Goal: Contribute content: Add original content to the website for others to see

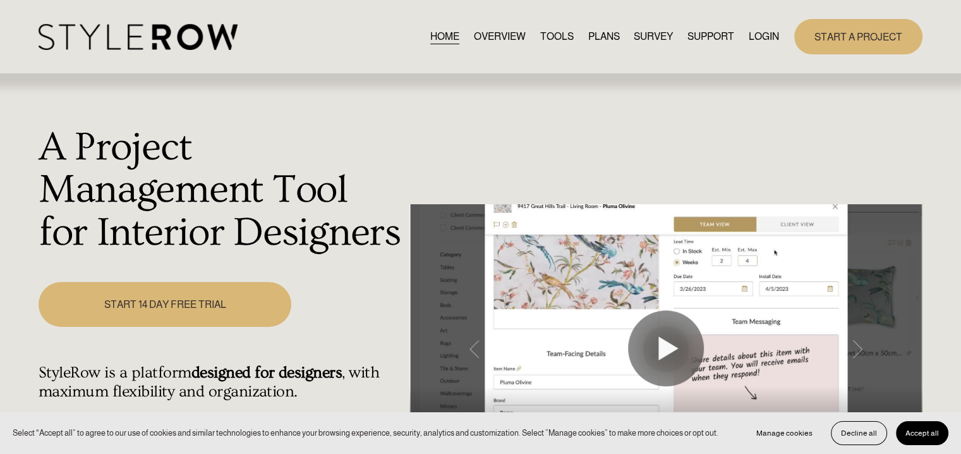
click at [756, 37] on link "LOGIN" at bounding box center [764, 36] width 30 height 17
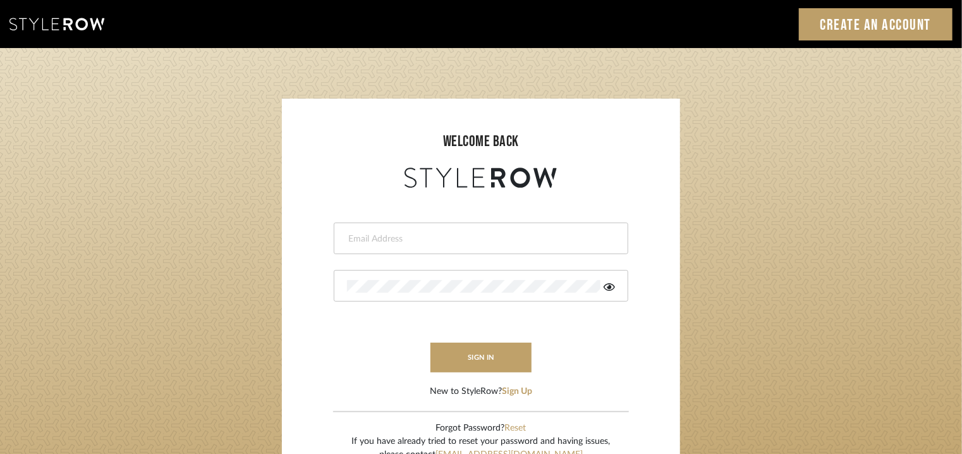
type input "[EMAIL_ADDRESS][PERSON_NAME][DOMAIN_NAME]"
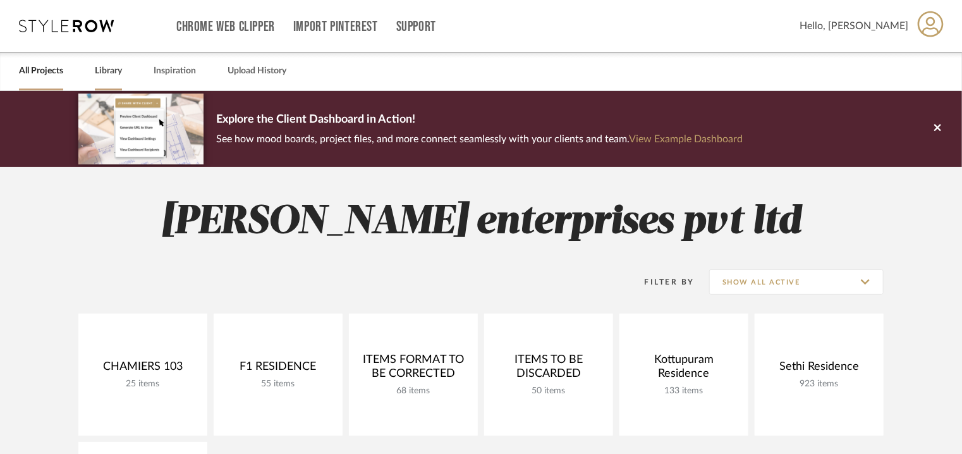
click at [102, 70] on link "Library" at bounding box center [108, 71] width 27 height 17
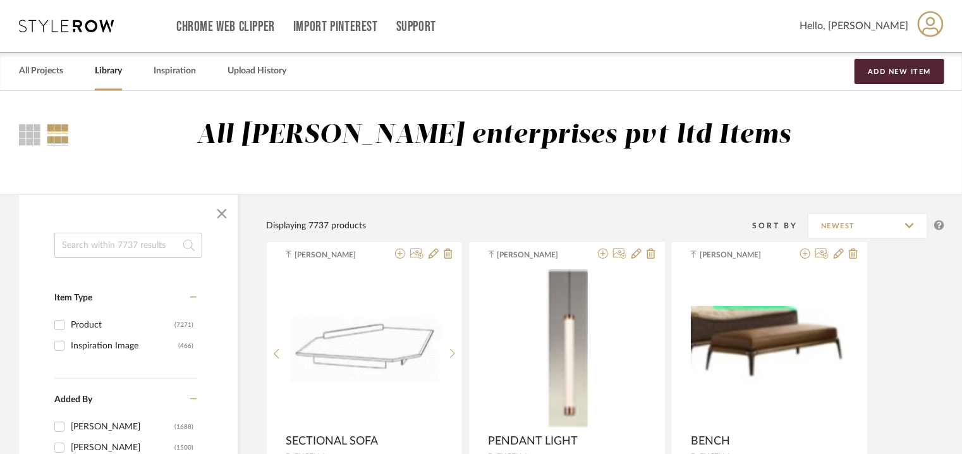
click at [117, 246] on input at bounding box center [128, 245] width 148 height 25
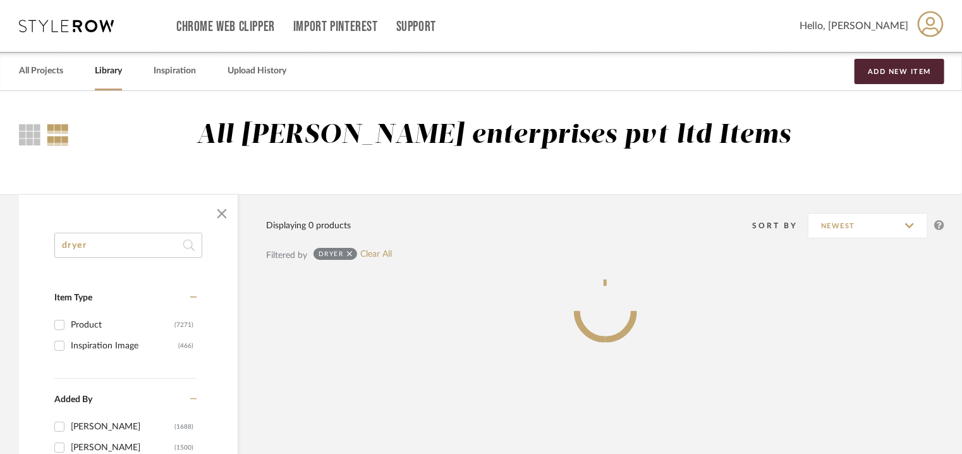
type input "dryer"
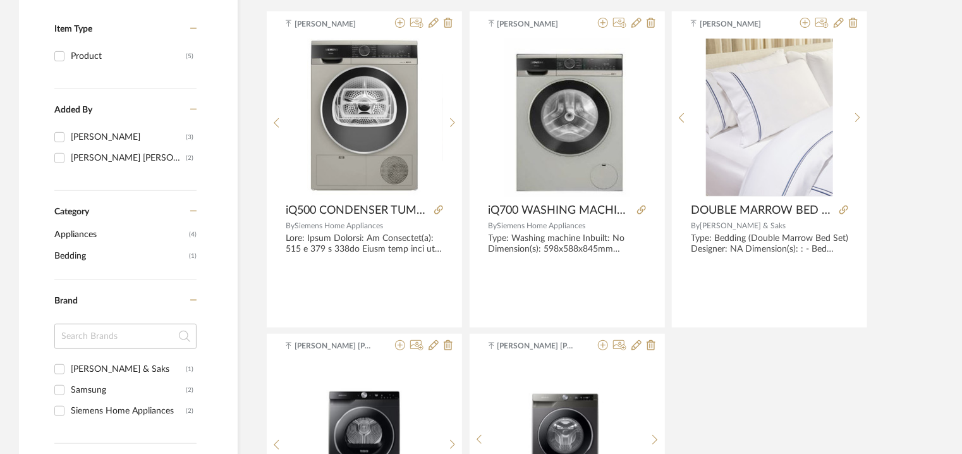
scroll to position [379, 0]
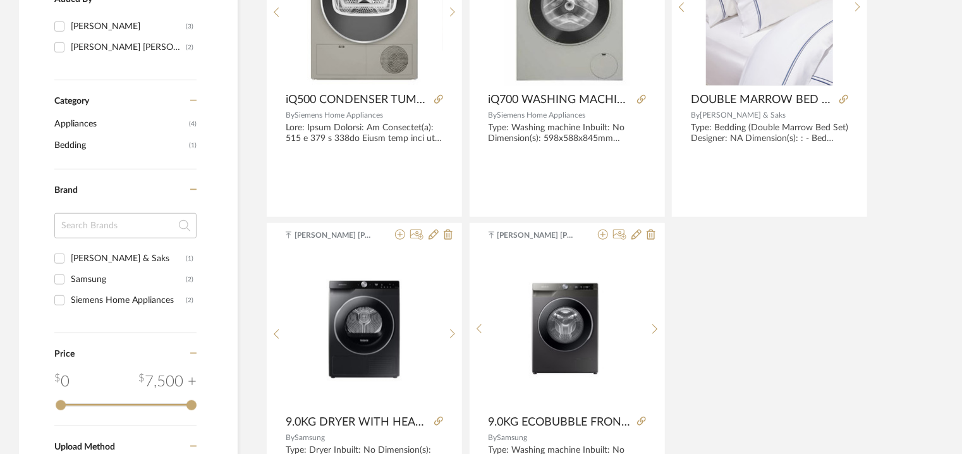
click at [91, 280] on div "Samsung" at bounding box center [128, 279] width 115 height 20
click at [70, 280] on input "Samsung (2)" at bounding box center [59, 279] width 20 height 20
checkbox input "true"
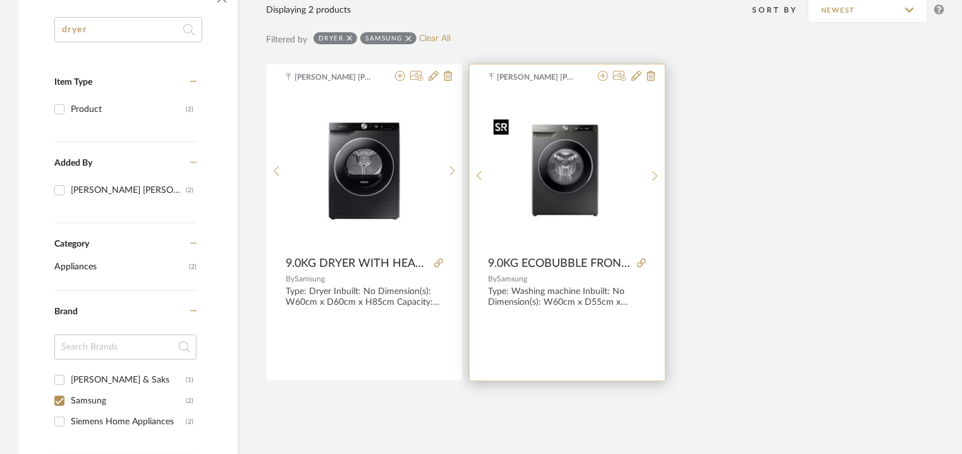
scroll to position [190, 0]
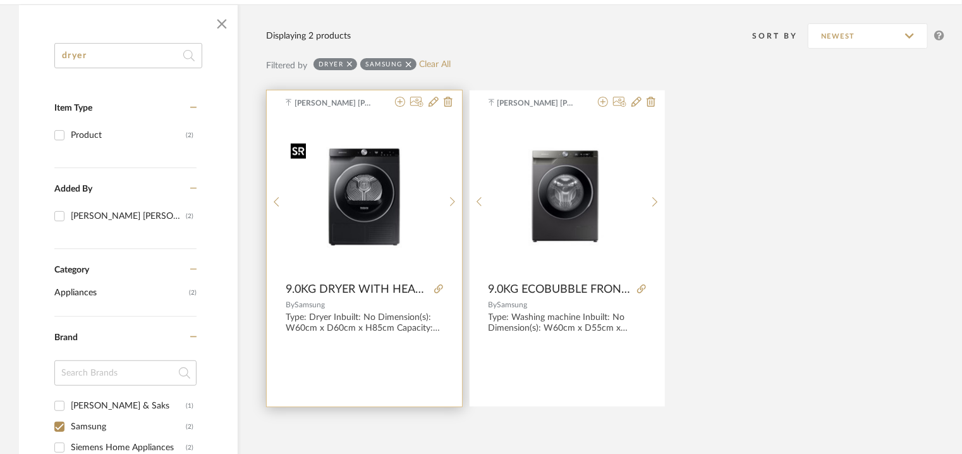
click at [365, 186] on img "0" at bounding box center [364, 197] width 157 height 118
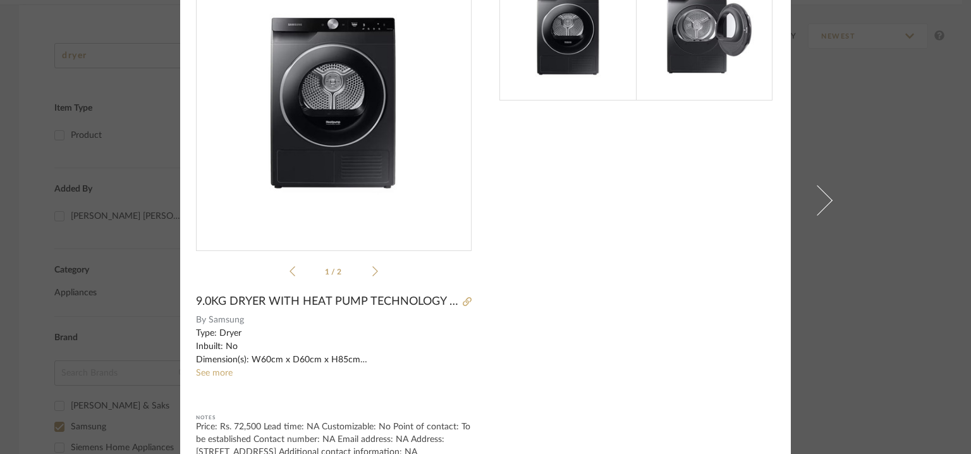
scroll to position [106, 0]
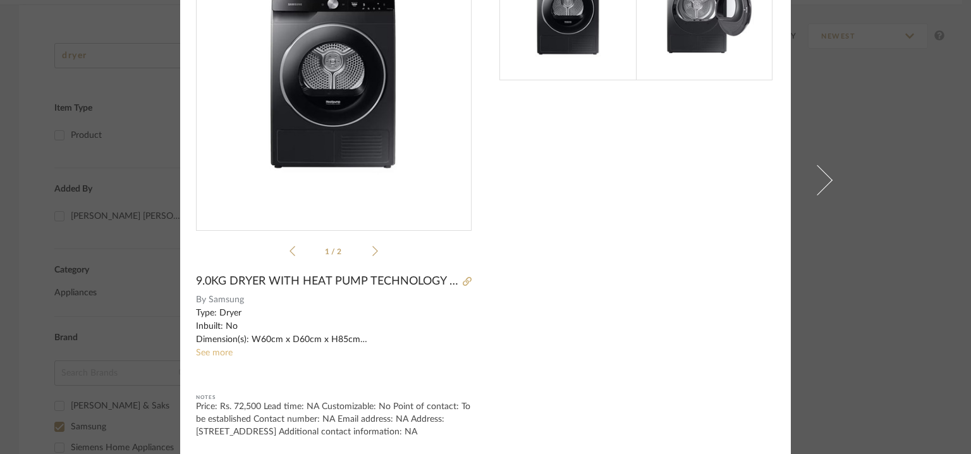
click at [216, 348] on link "See more" at bounding box center [214, 352] width 37 height 9
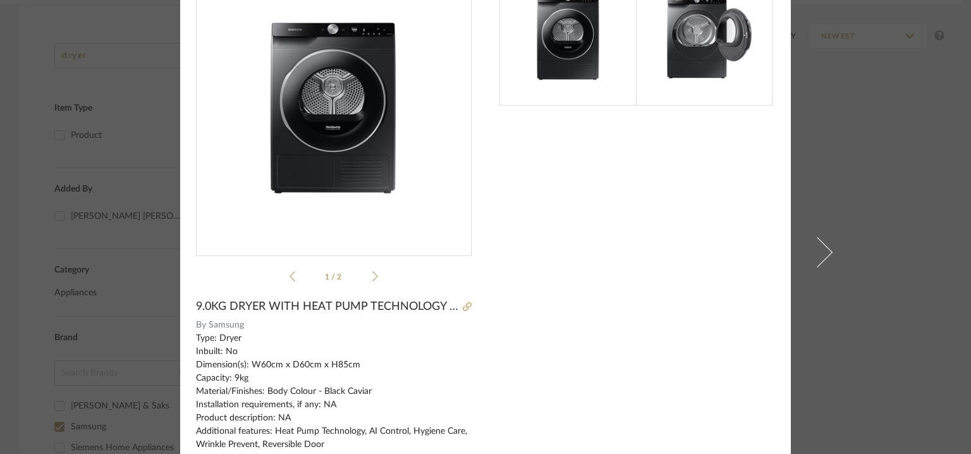
scroll to position [0, 0]
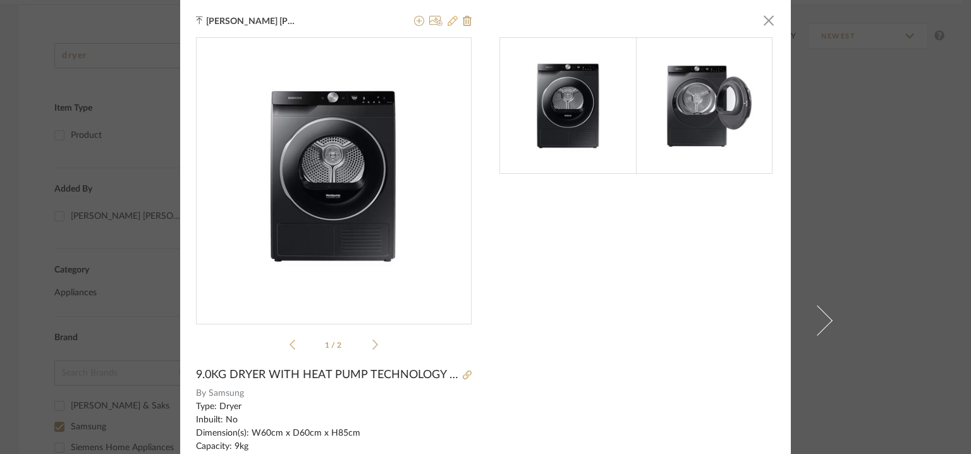
click at [447, 20] on icon at bounding box center [452, 21] width 10 height 10
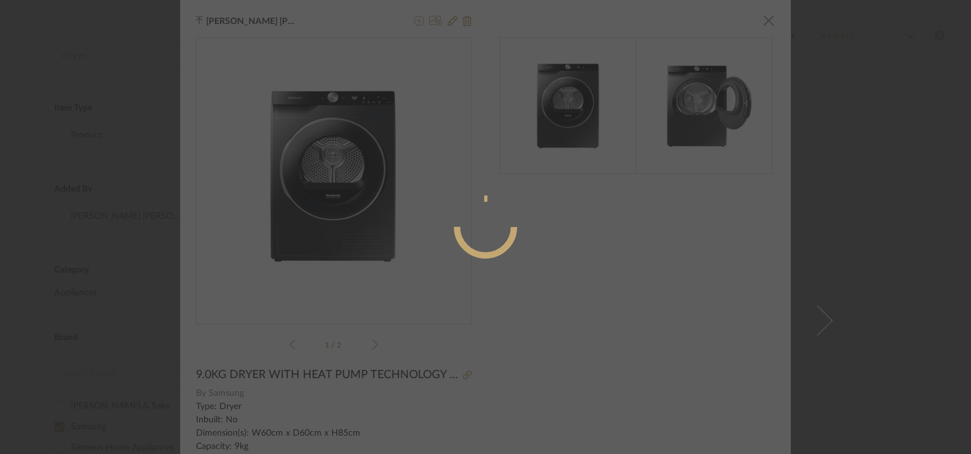
radio input "true"
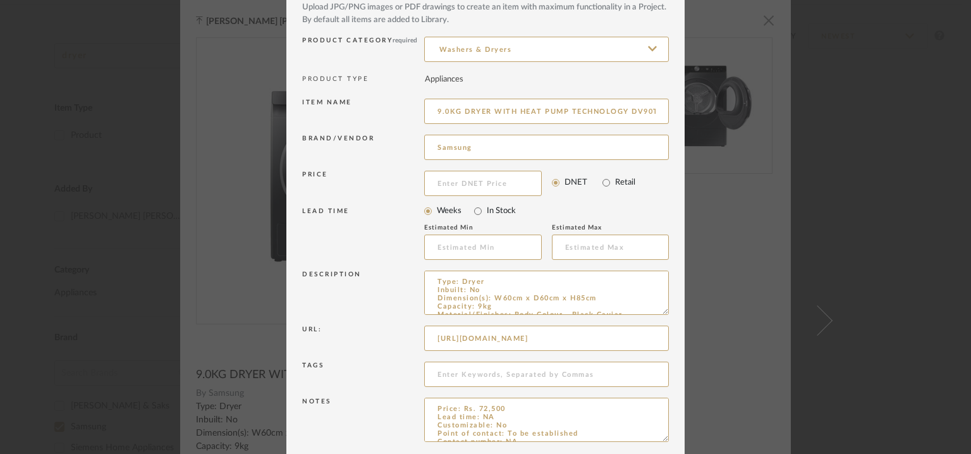
scroll to position [121, 0]
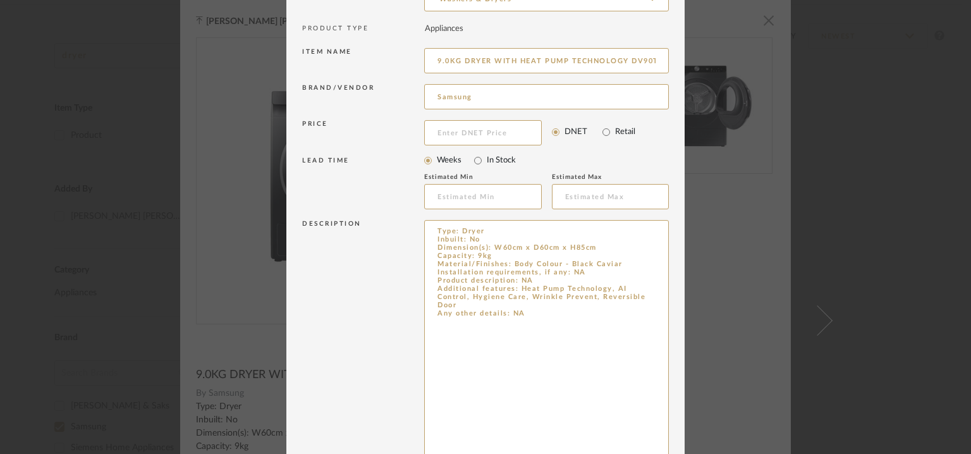
drag, startPoint x: 660, startPoint y: 258, endPoint x: 700, endPoint y: 490, distance: 235.3
click at [700, 264] on html "Chrome Web Clipper Import Pinterest Support All Projects Library Inspiration Up…" at bounding box center [485, 37] width 971 height 454
click at [523, 281] on textarea "Type: Dryer Inbuilt: No Dimension(s): W60cm x D60cm x H85cm Capacity: 9kg Mater…" at bounding box center [546, 358] width 245 height 276
paste textarea "Samsung 9kg Black Caviar Fully Automatic Dryer with Heat Pump Technology, DV90T…"
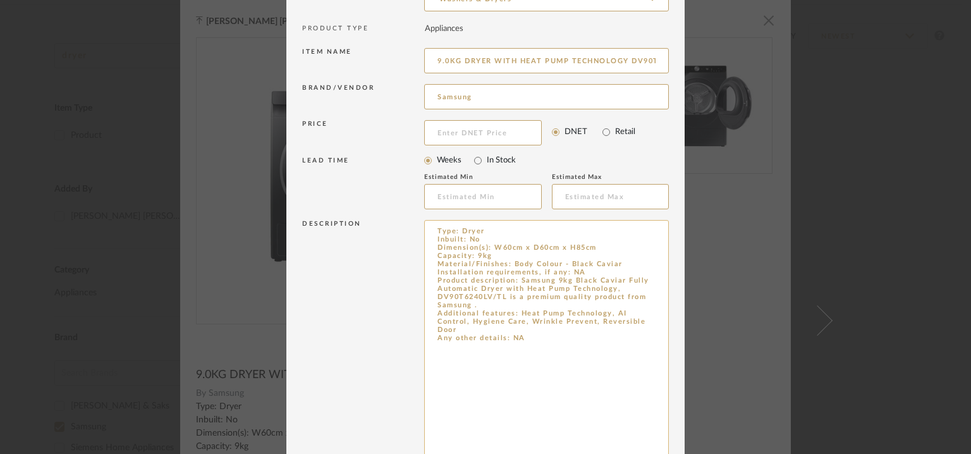
type textarea "Type: Dryer Inbuilt: No Dimension(s): W60cm x D60cm x H85cm Capacity: 9kg Mater…"
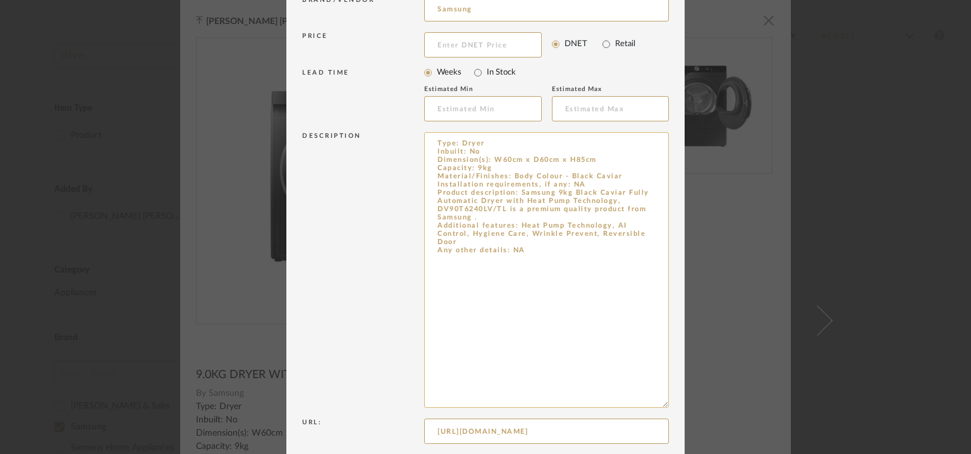
scroll to position [353, 0]
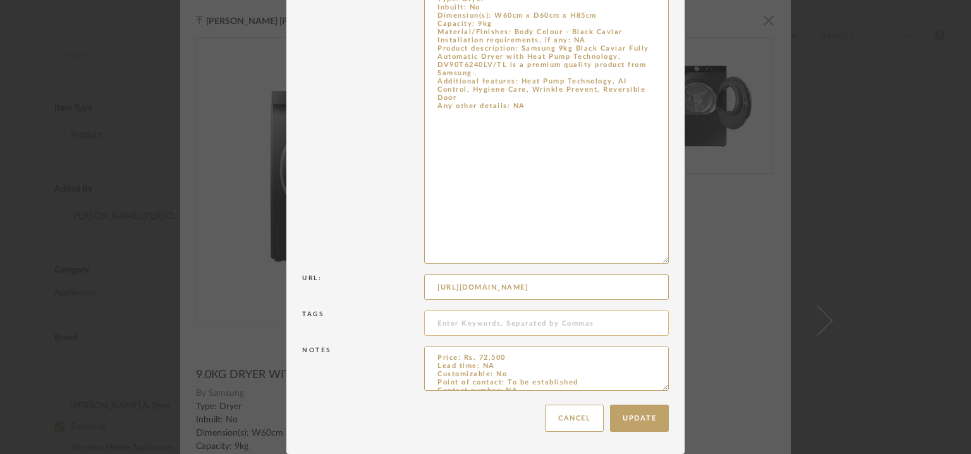
click at [488, 324] on input at bounding box center [546, 322] width 245 height 25
click at [447, 330] on input at bounding box center [546, 322] width 245 height 25
type input "V house,"
click at [507, 358] on textarea "Price: Rs. 72,500 Lead time: NA Customizable: No Point of contact: To be establ…" at bounding box center [546, 368] width 245 height 44
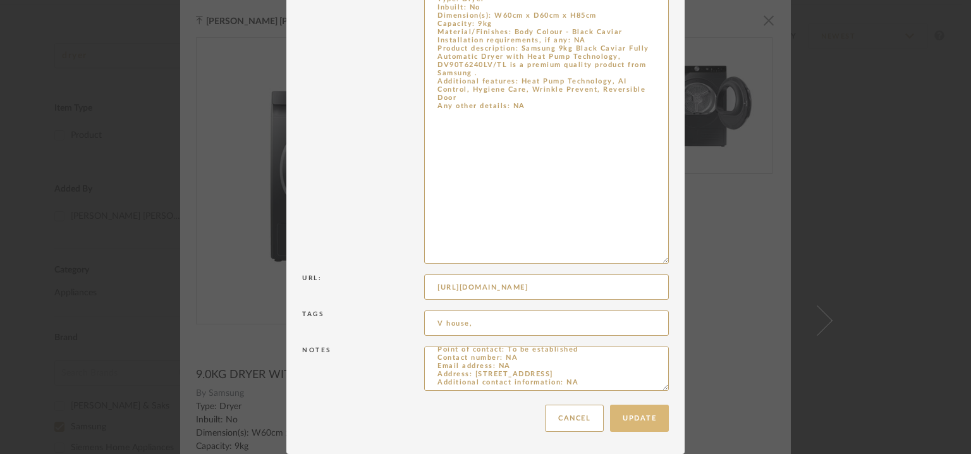
type textarea "Price: Rs. 72,500 /- Lead time: NA Customizable: No Point of contact: To be est…"
click at [640, 415] on button "Update" at bounding box center [639, 417] width 59 height 27
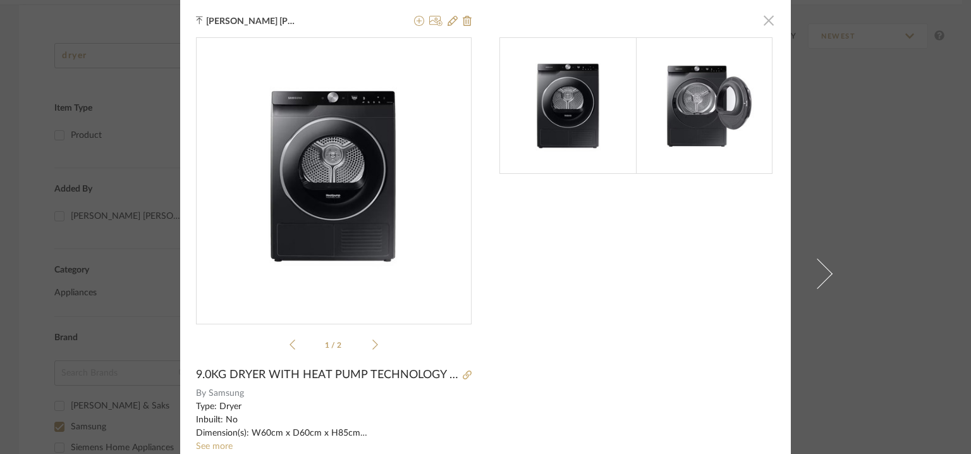
click at [761, 21] on span "button" at bounding box center [768, 20] width 25 height 25
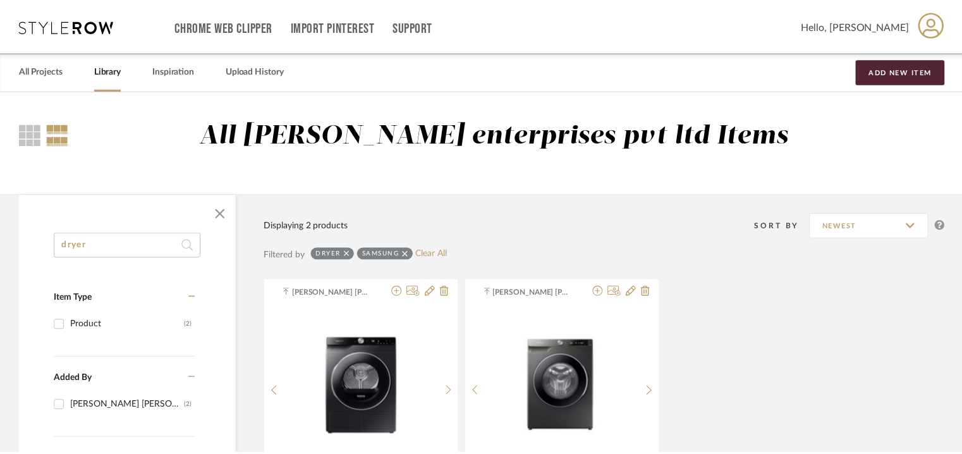
scroll to position [190, 0]
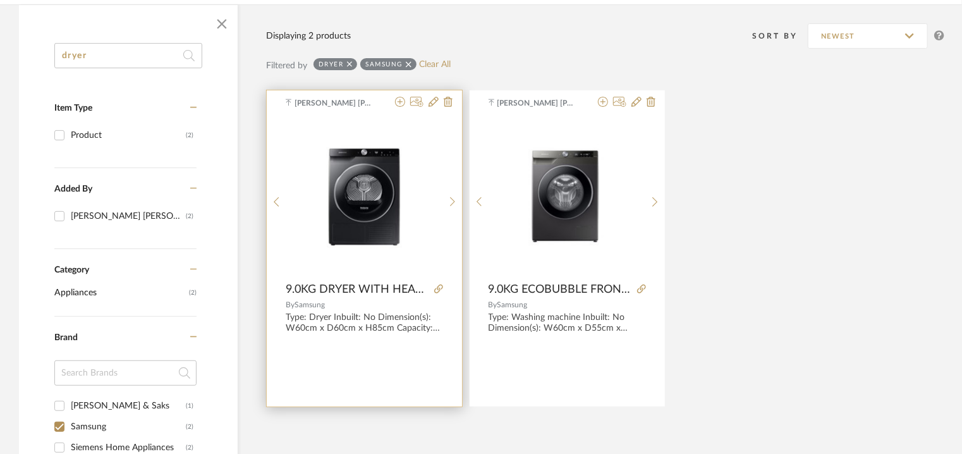
click at [392, 306] on div "By Samsung" at bounding box center [364, 304] width 157 height 9
click at [415, 102] on icon at bounding box center [416, 102] width 13 height 10
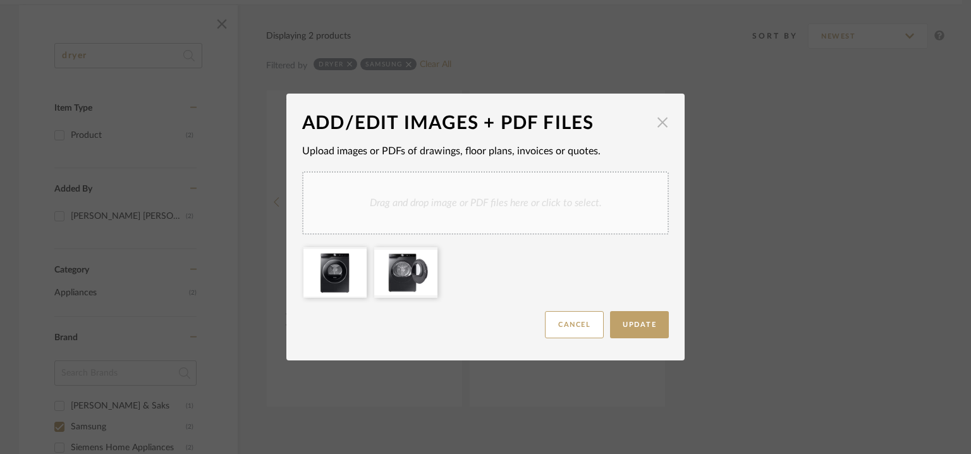
click at [655, 123] on span "button" at bounding box center [662, 121] width 25 height 25
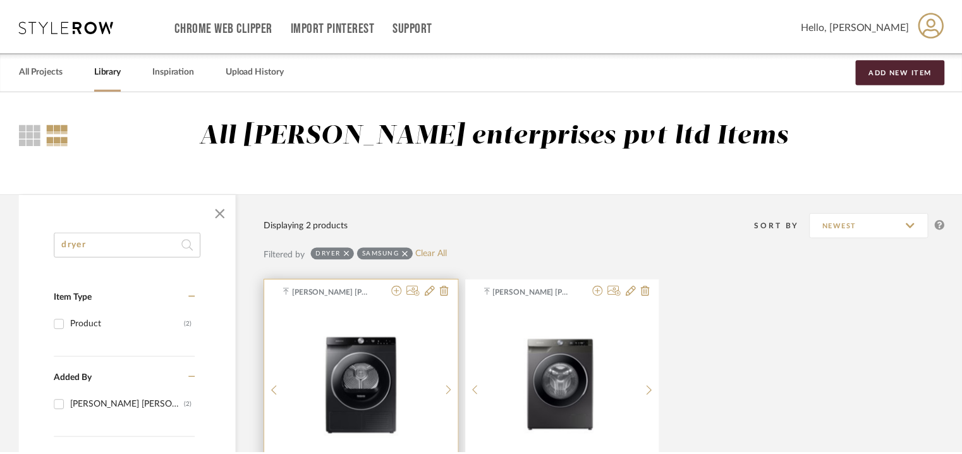
scroll to position [190, 0]
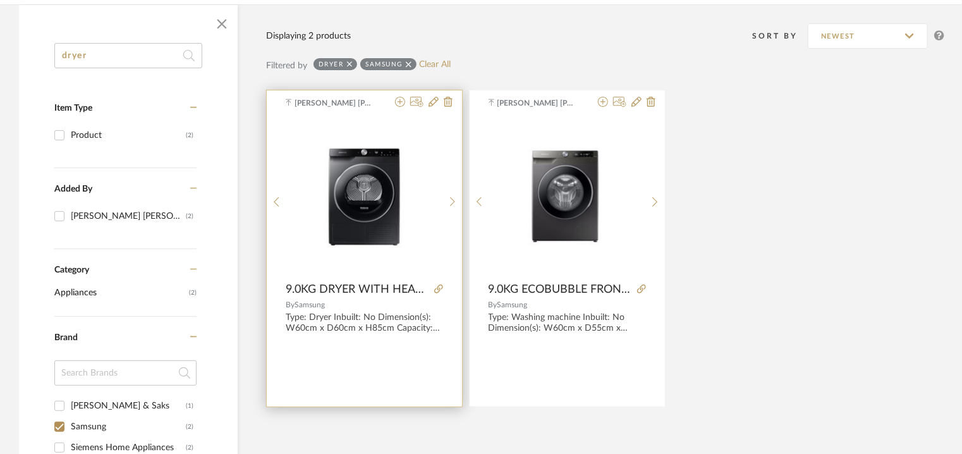
click at [339, 317] on div "Type: Dryer Inbuilt: No Dimension(s): W60cm x D60cm x H85cm Capacity: 9kg Mater…" at bounding box center [364, 322] width 157 height 21
click at [371, 171] on img "0" at bounding box center [364, 197] width 157 height 118
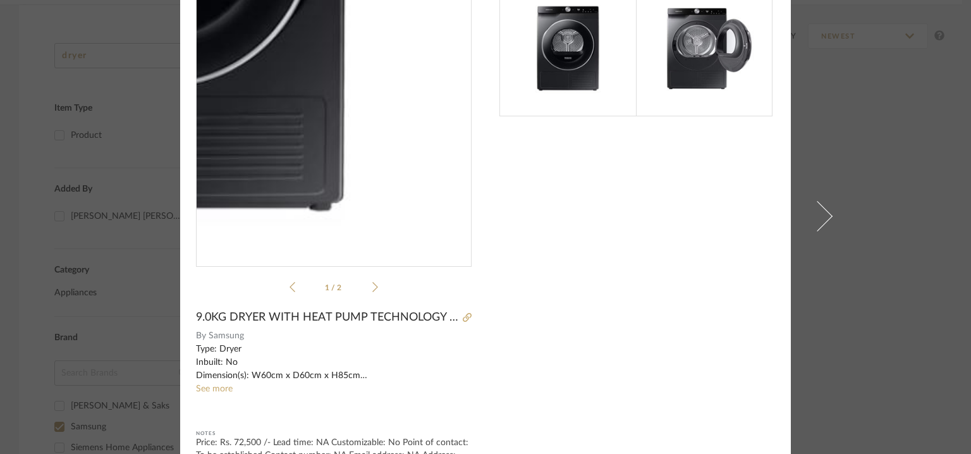
scroll to position [106, 0]
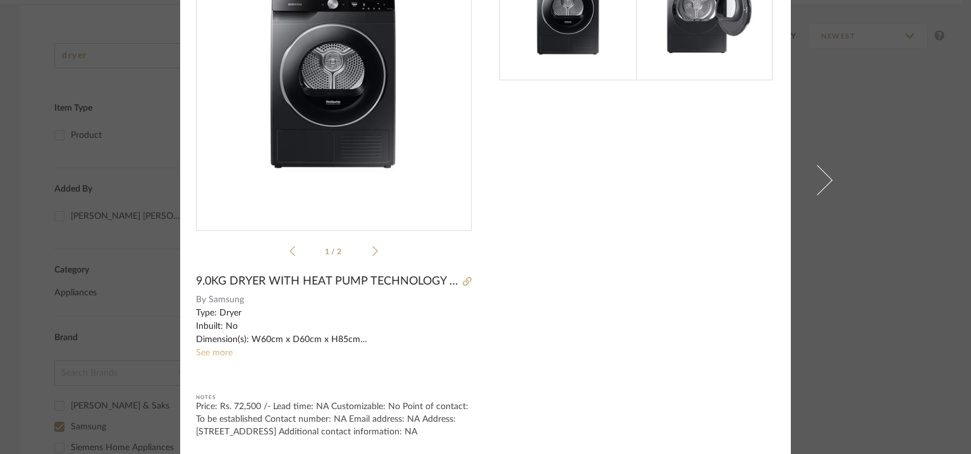
click at [210, 348] on link "See more" at bounding box center [214, 352] width 37 height 9
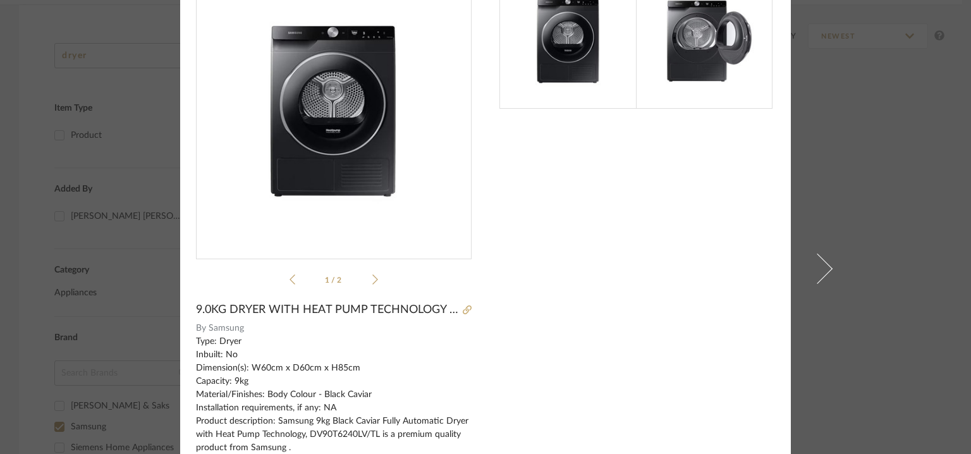
scroll to position [0, 0]
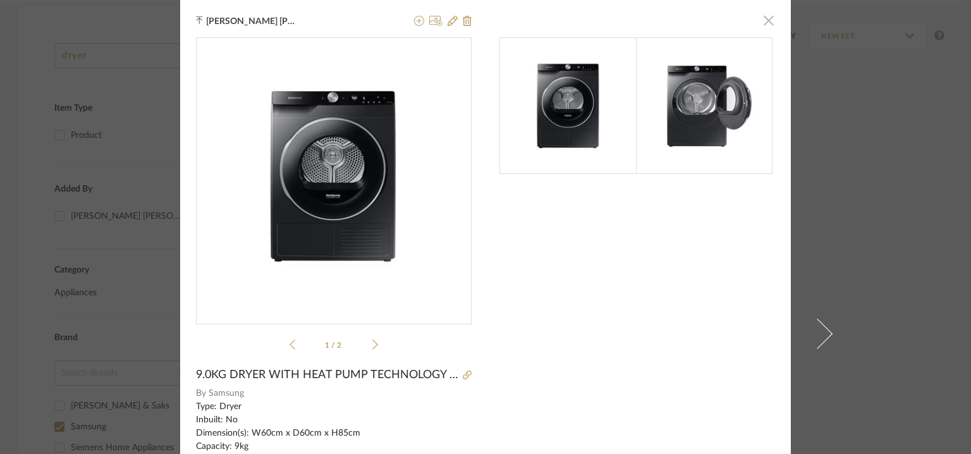
click at [764, 20] on span "button" at bounding box center [768, 20] width 25 height 25
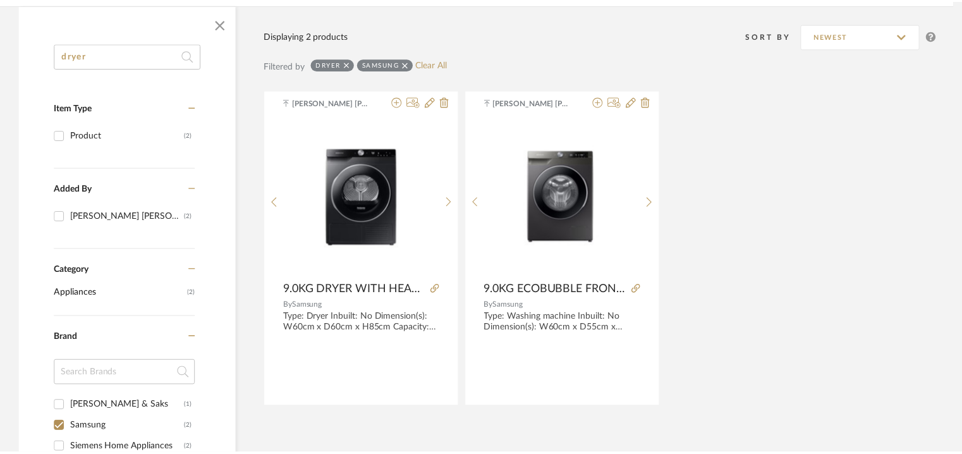
scroll to position [190, 0]
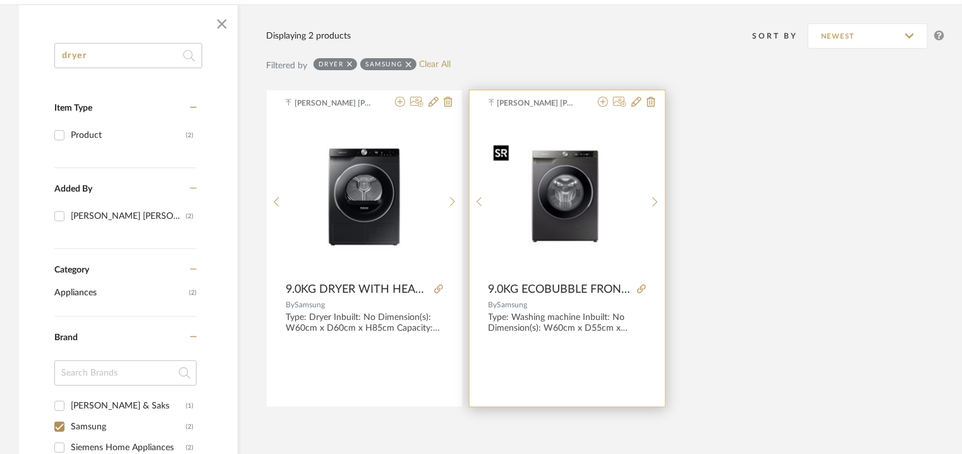
click at [580, 185] on img "0" at bounding box center [567, 197] width 157 height 114
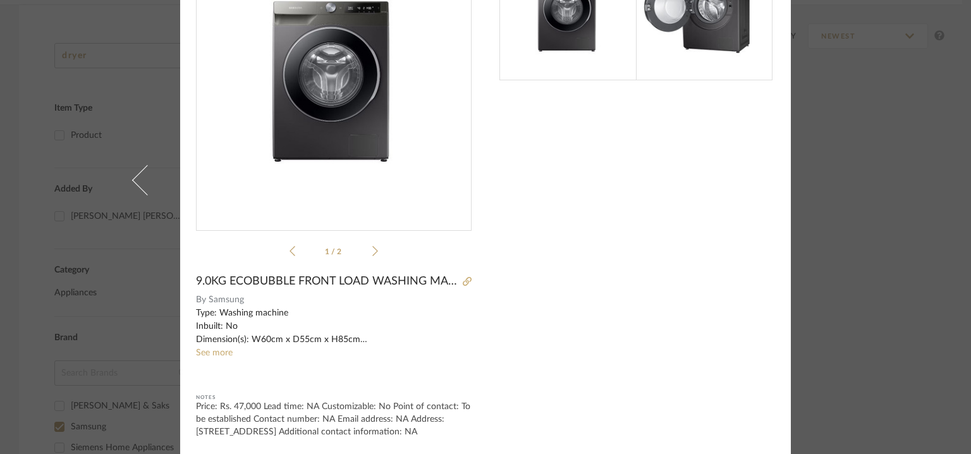
scroll to position [106, 0]
click at [203, 348] on link "See more" at bounding box center [214, 352] width 37 height 9
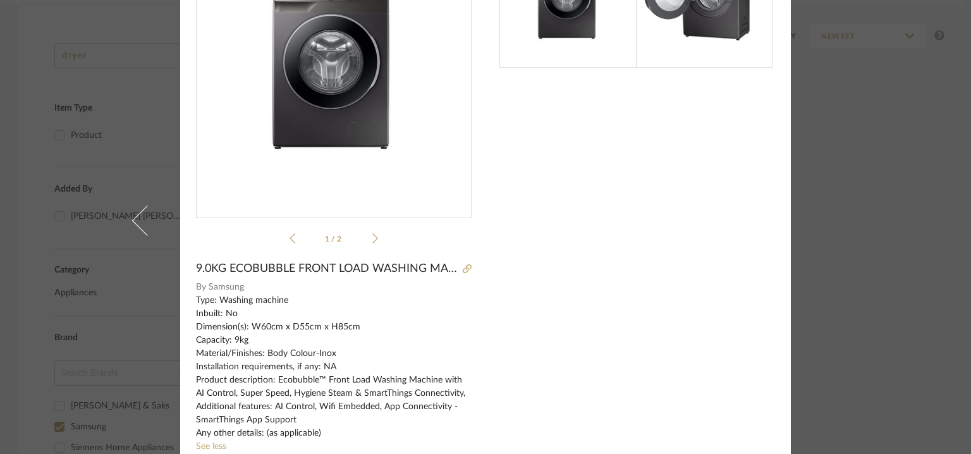
scroll to position [0, 0]
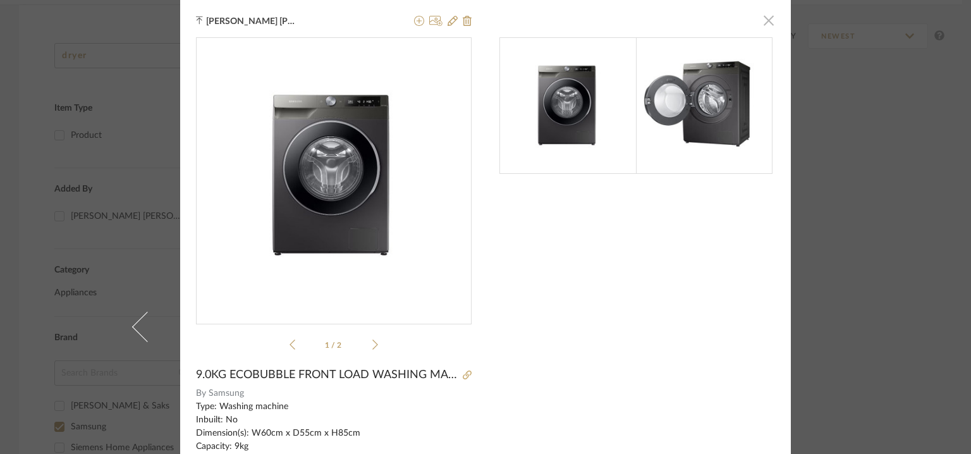
click at [767, 18] on span "button" at bounding box center [768, 20] width 25 height 25
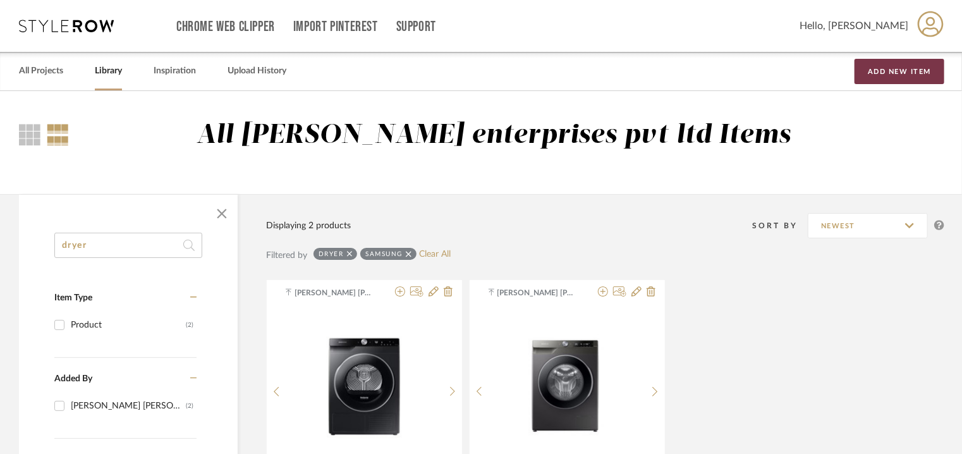
click at [861, 70] on button "Add New Item" at bounding box center [899, 71] width 90 height 25
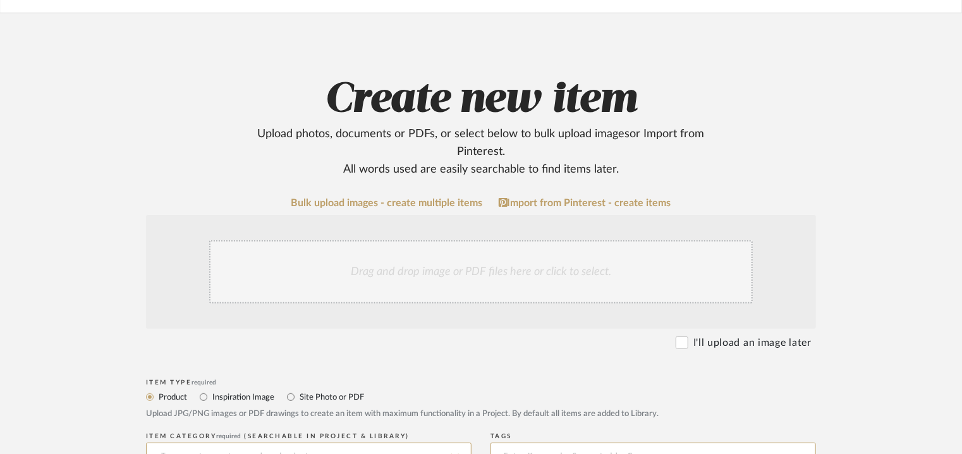
scroll to position [316, 0]
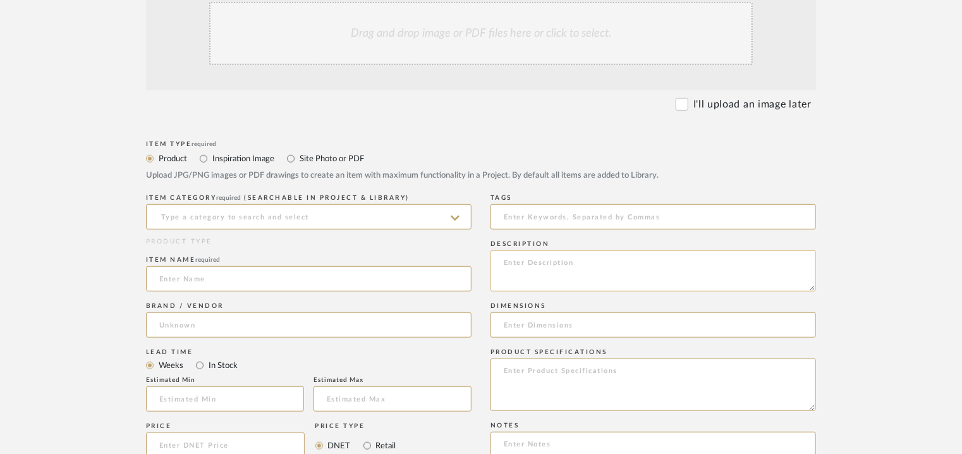
paste textarea "Type: Armchair Designer : Arbel Dimensions : W61 x D 60 x H 80cm/ Seat Ht 47cm/…"
type textarea "Type: Armchair Designer : Arbel Dimensions : W61 x D 60 x H 80cm/ Seat Ht 47cm/…"
click at [449, 51] on div "Drag and drop image or PDF files here or click to select." at bounding box center [480, 33] width 543 height 63
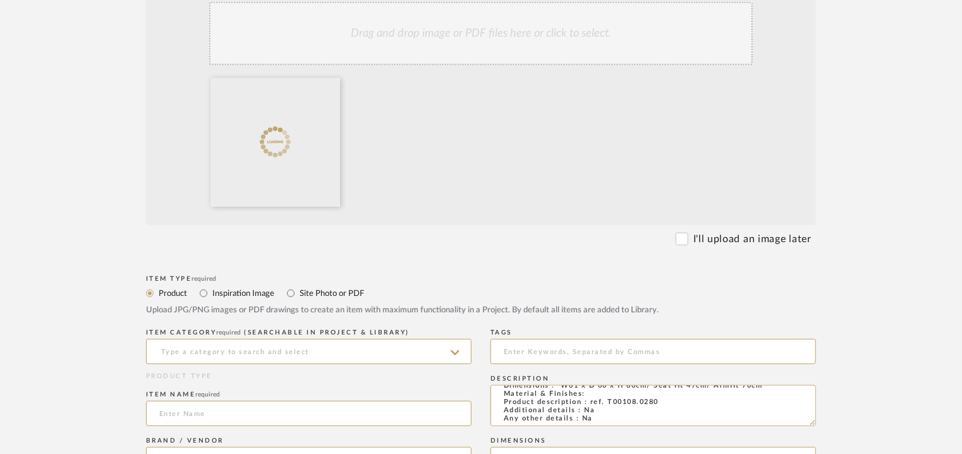
click at [455, 49] on div "Drag and drop image or PDF files here or click to select." at bounding box center [480, 33] width 543 height 63
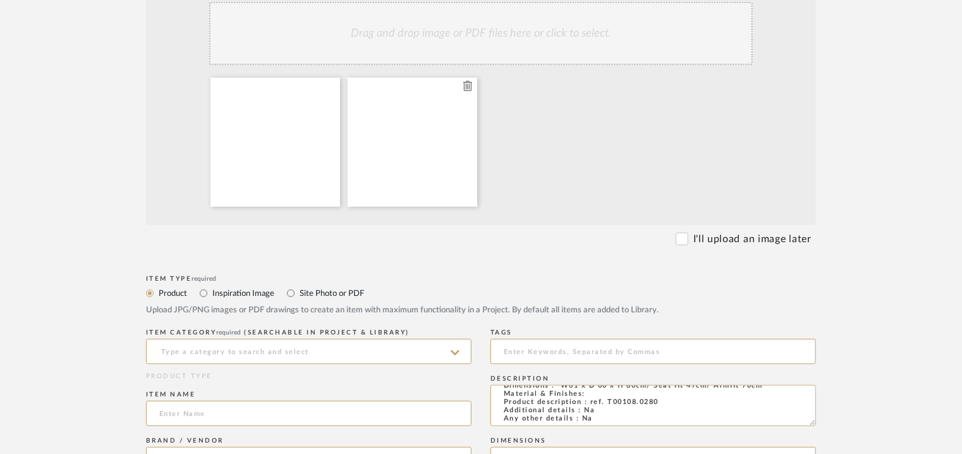
click at [468, 85] on icon at bounding box center [467, 86] width 9 height 10
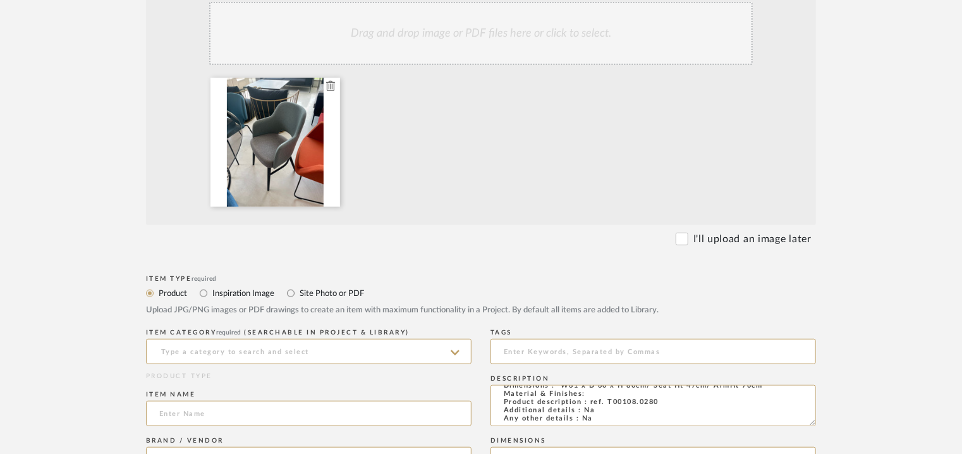
click at [328, 87] on icon at bounding box center [330, 86] width 9 height 10
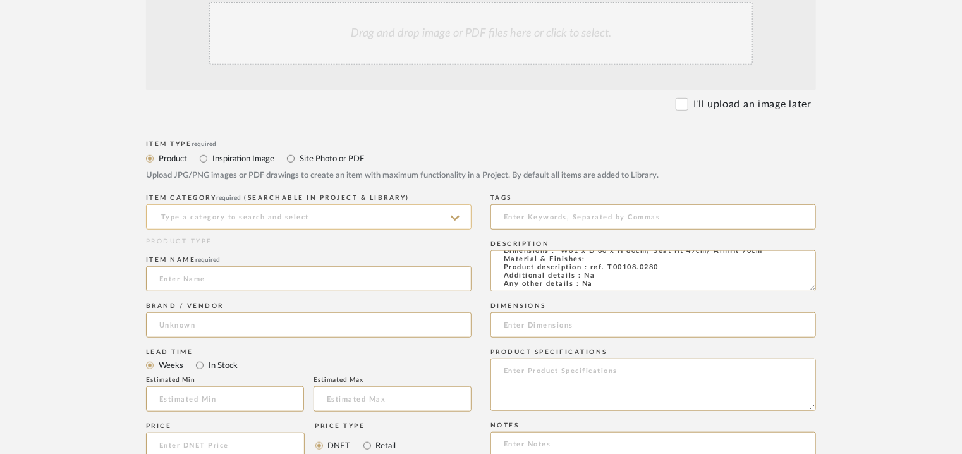
scroll to position [0, 0]
drag, startPoint x: 600, startPoint y: 281, endPoint x: 361, endPoint y: 196, distance: 253.1
click at [361, 197] on div "Item Type required Product Inspiration Image Site Photo or PDF Upload JPG/PNG i…" at bounding box center [481, 459] width 670 height 644
click at [418, 27] on div "Drag and drop image or PDF files here or click to select." at bounding box center [480, 33] width 543 height 63
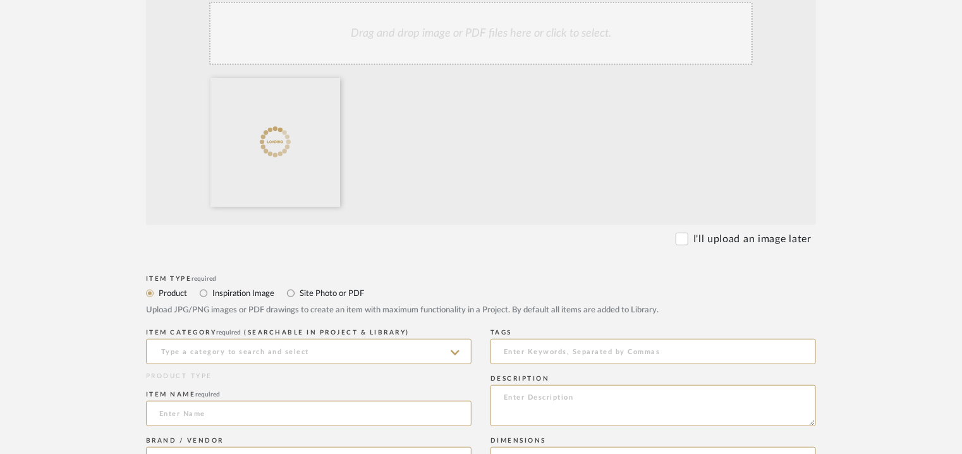
click at [403, 36] on div "Drag and drop image or PDF files here or click to select." at bounding box center [480, 33] width 543 height 63
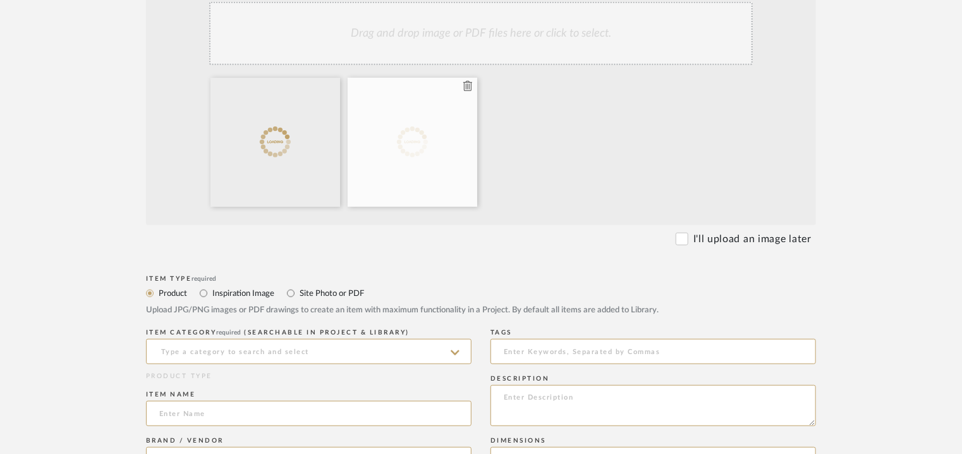
drag, startPoint x: 446, startPoint y: 127, endPoint x: 451, endPoint y: 121, distance: 7.2
click at [447, 127] on div at bounding box center [413, 142] width 130 height 129
click at [471, 88] on icon at bounding box center [467, 86] width 9 height 10
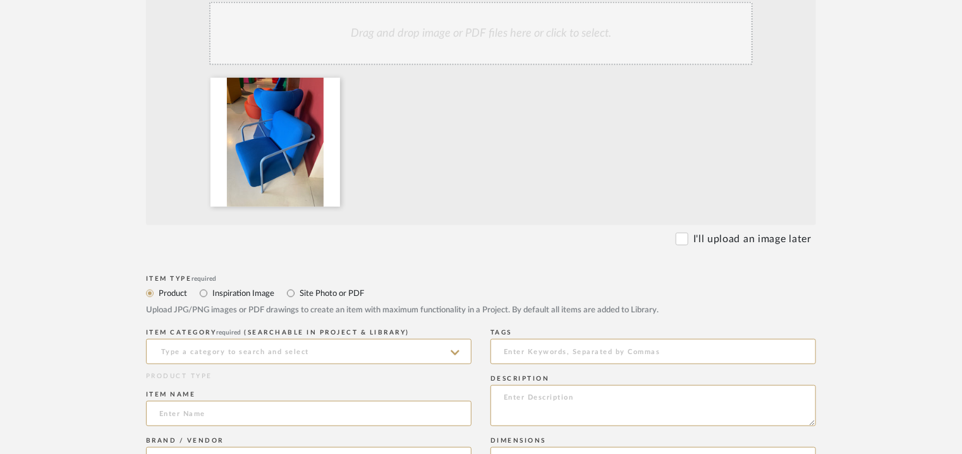
click at [427, 45] on div "Drag and drop image or PDF files here or click to select." at bounding box center [480, 33] width 543 height 63
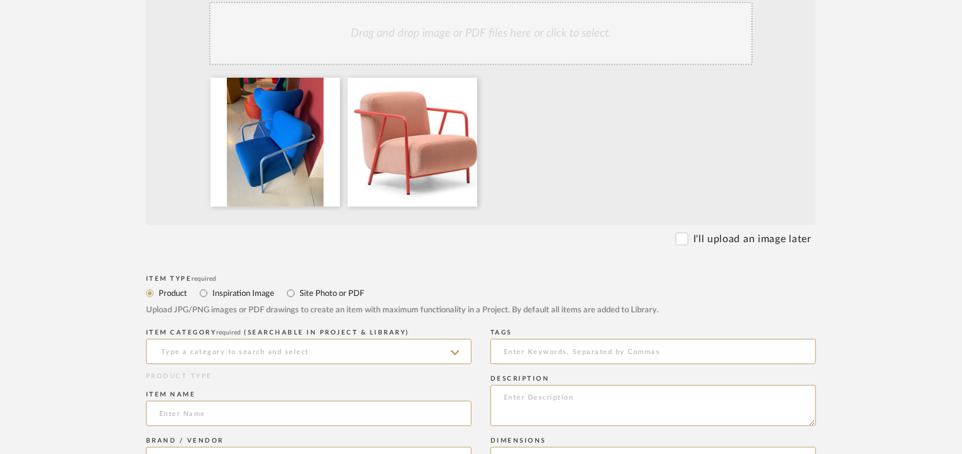
click at [511, 39] on div "Drag and drop image or PDF files here or click to select." at bounding box center [480, 33] width 543 height 63
click at [527, 48] on div "Drag and drop image or PDF files here or click to select." at bounding box center [480, 33] width 543 height 63
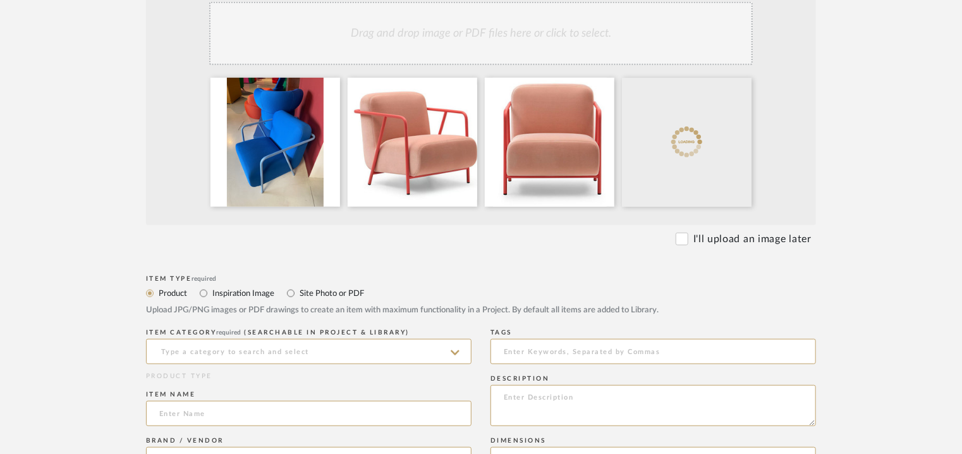
click at [584, 37] on div "Drag and drop image or PDF files here or click to select." at bounding box center [480, 33] width 543 height 63
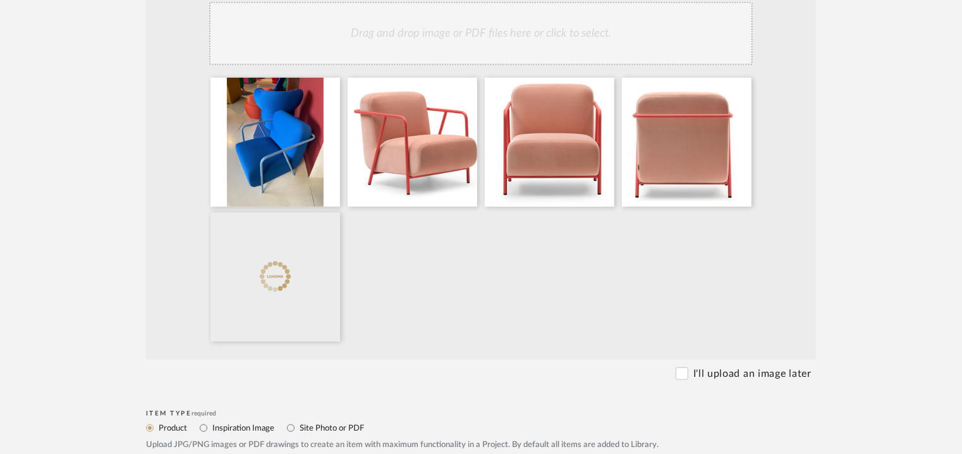
click at [585, 27] on div "Drag and drop image or PDF files here or click to select." at bounding box center [480, 33] width 543 height 63
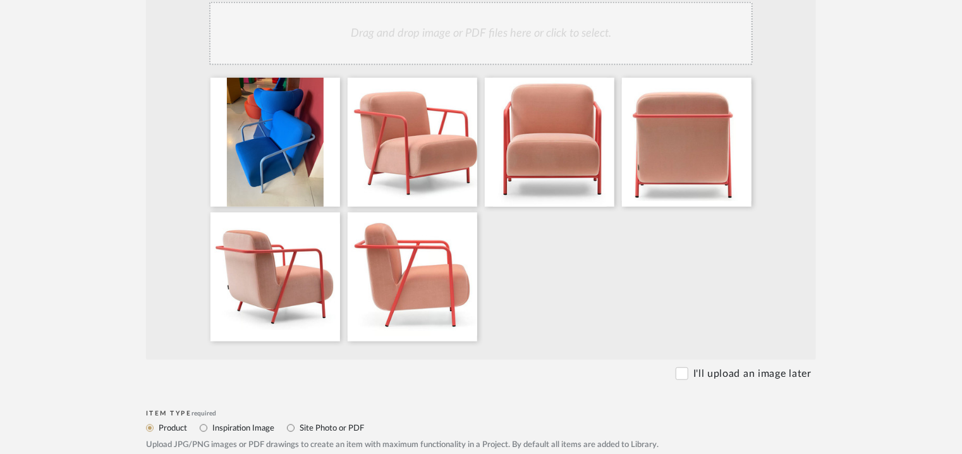
click at [485, 52] on div "Drag and drop image or PDF files here or click to select." at bounding box center [480, 33] width 543 height 63
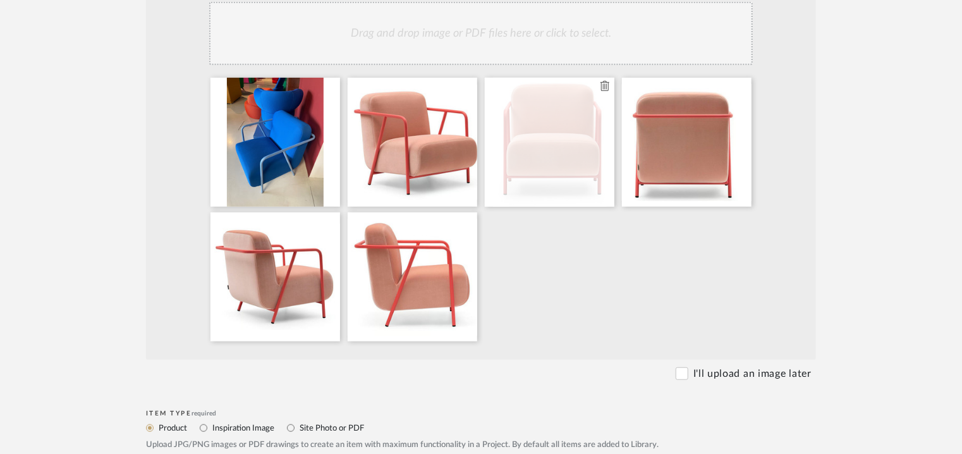
scroll to position [632, 0]
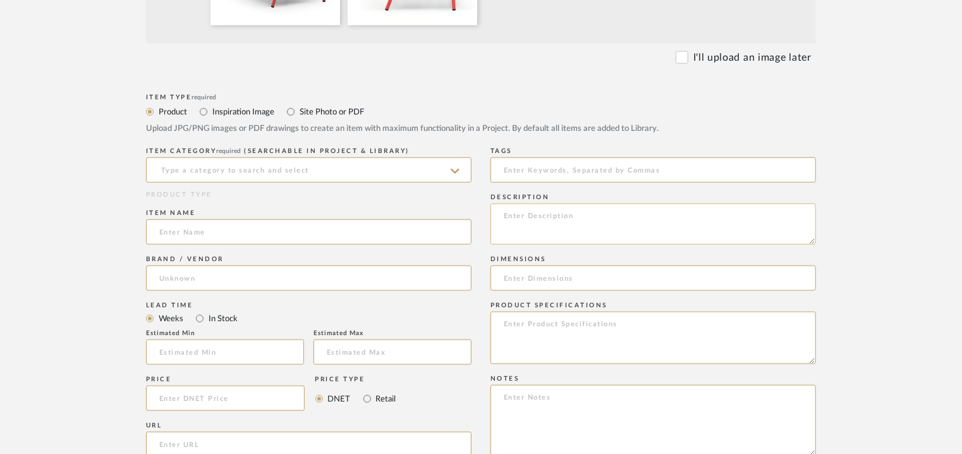
paste textarea "Type: Lounge chair Designer : Na Dimensions : 27” W x 35.75” D x 29.5" H - Seat…"
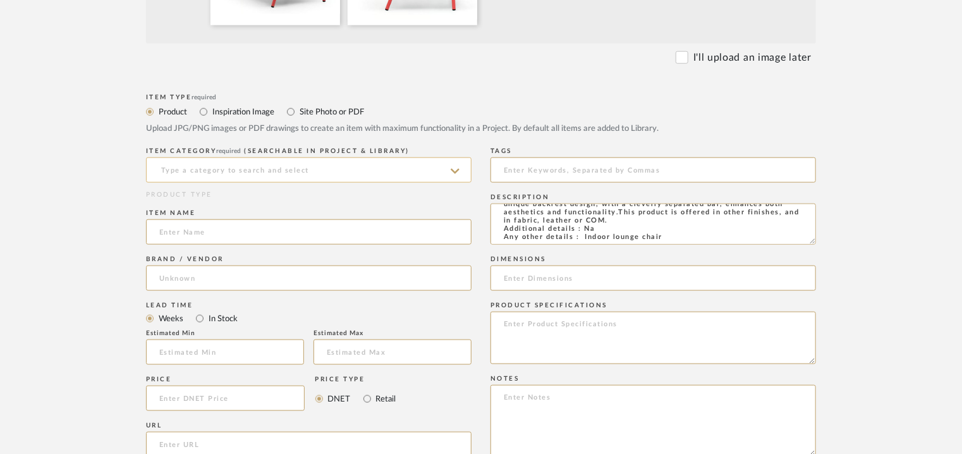
type textarea "Type: Lounge chair Designer : Na Dimensions : 27” W x 35.75” D x 29.5" H - Seat…"
click at [245, 170] on input at bounding box center [308, 169] width 325 height 25
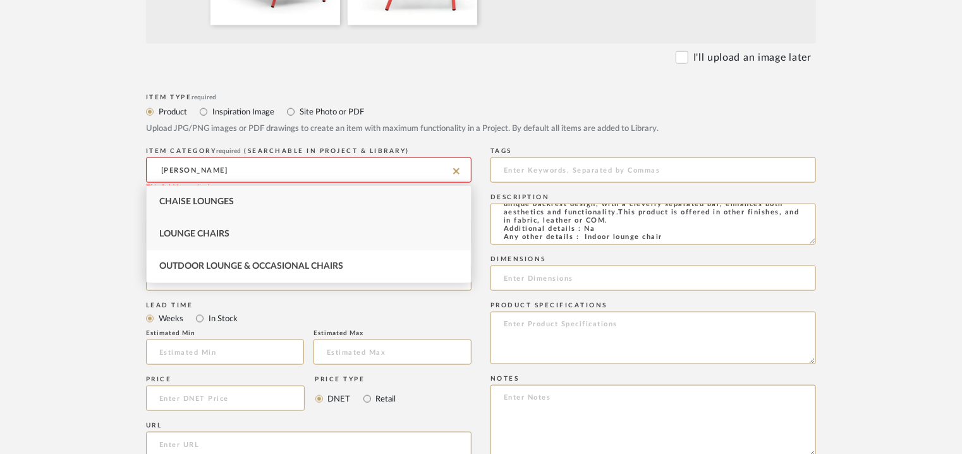
click at [216, 234] on span "Lounge Chairs" at bounding box center [194, 233] width 70 height 9
type input "Lounge Chairs"
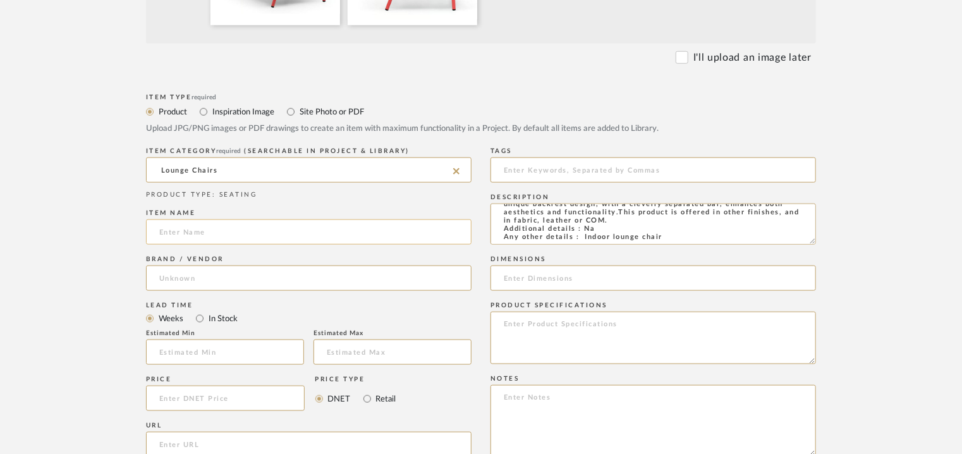
click at [217, 234] on input at bounding box center [308, 231] width 325 height 25
type input "MISO LOUNGE CHAIR"
click at [228, 274] on input at bounding box center [308, 277] width 325 height 25
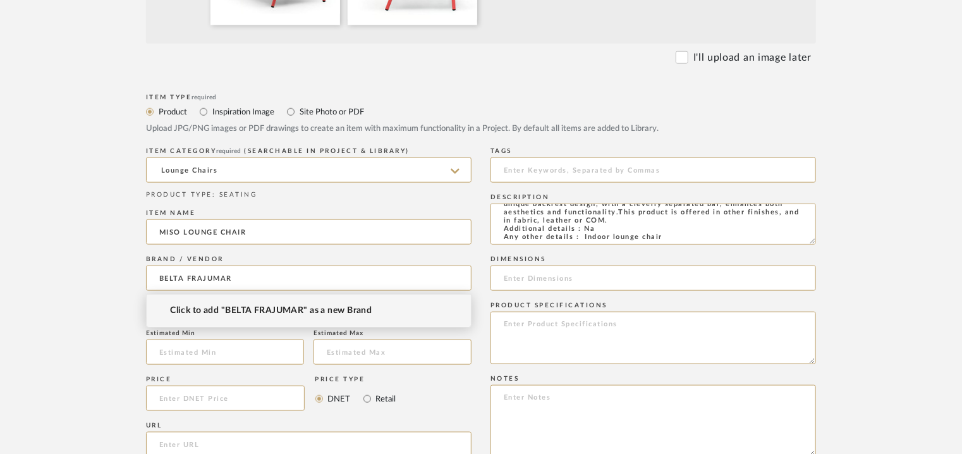
type input "BELTA FRAJUMAR"
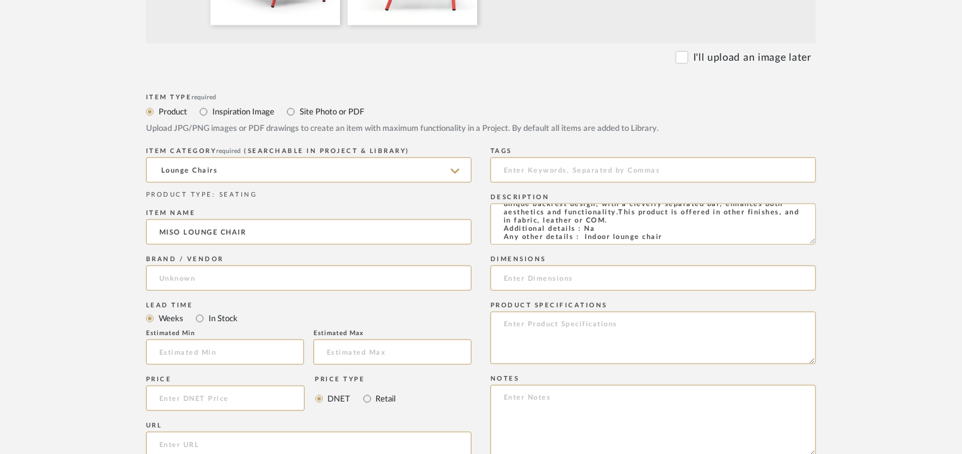
click at [315, 253] on div "Brand / Vendor" at bounding box center [308, 275] width 325 height 46
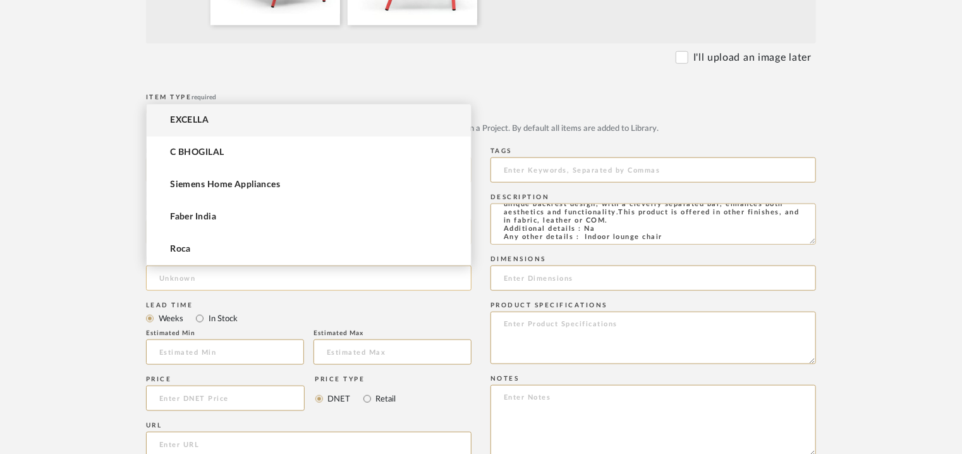
click at [198, 269] on input at bounding box center [308, 277] width 325 height 25
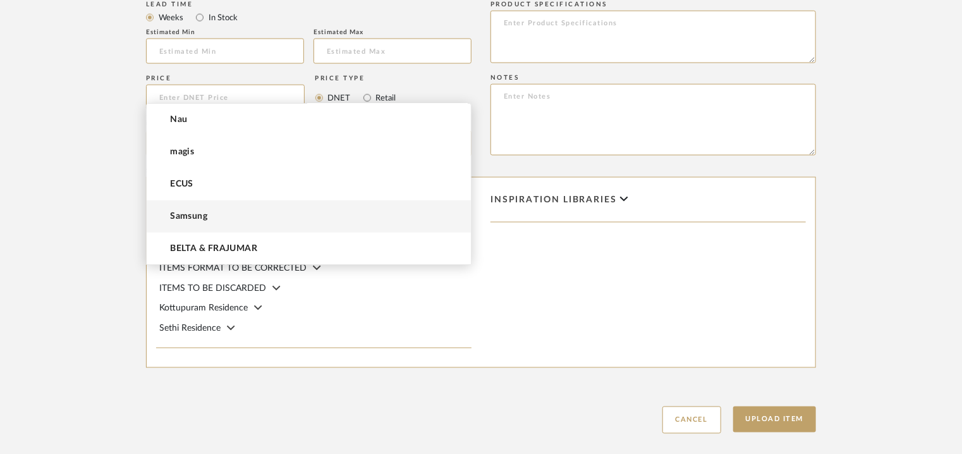
scroll to position [1002, 0]
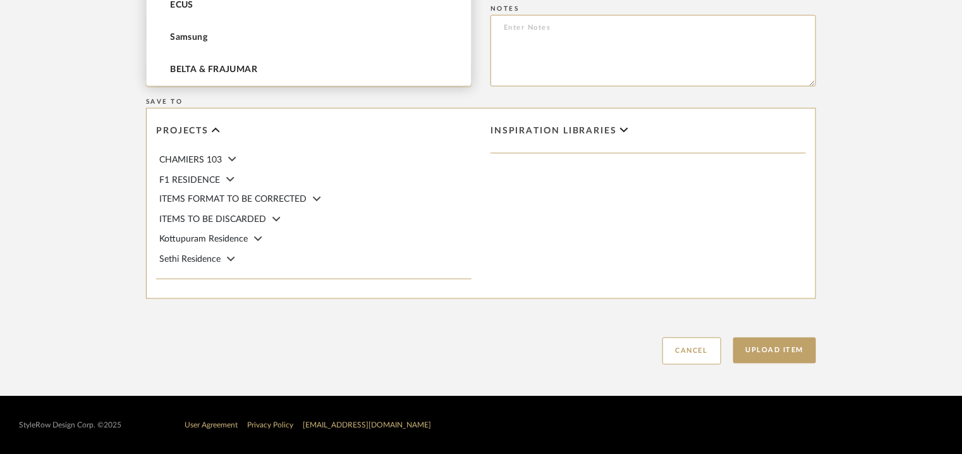
click at [229, 68] on span "BELTA & FRAJUMAR" at bounding box center [213, 69] width 87 height 11
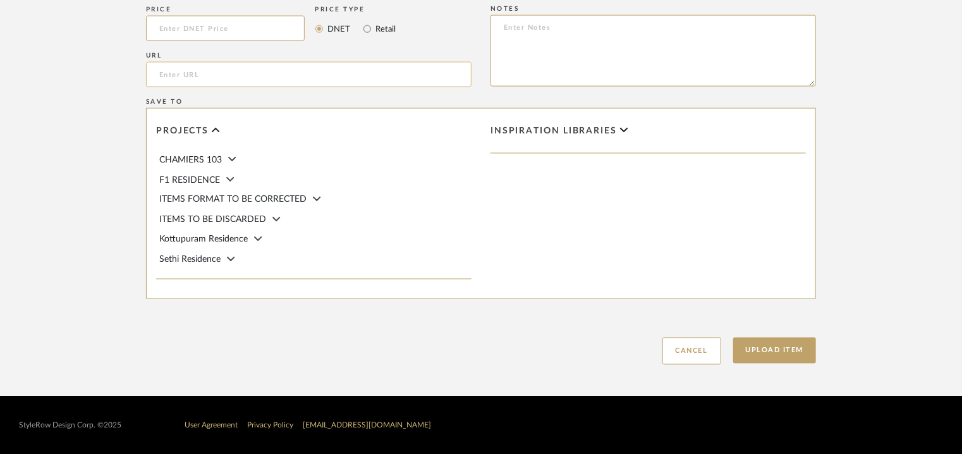
type input "BELTA & FRAJUMAR"
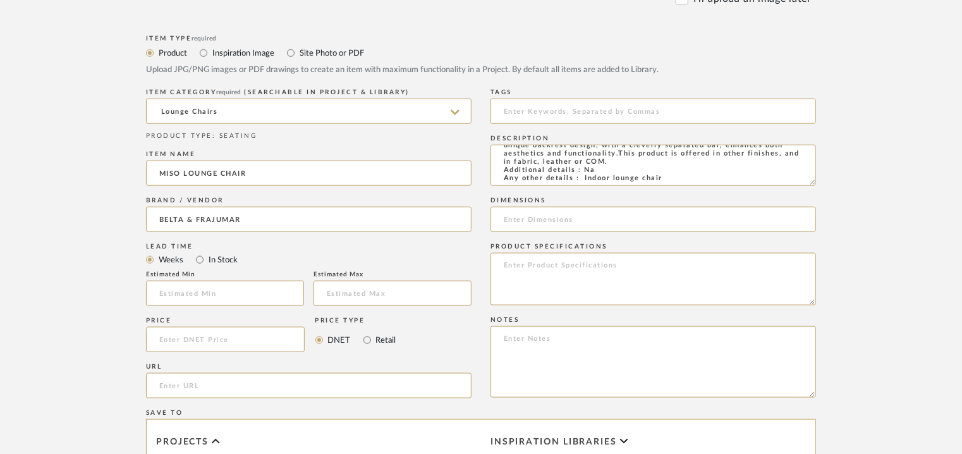
scroll to position [683, 0]
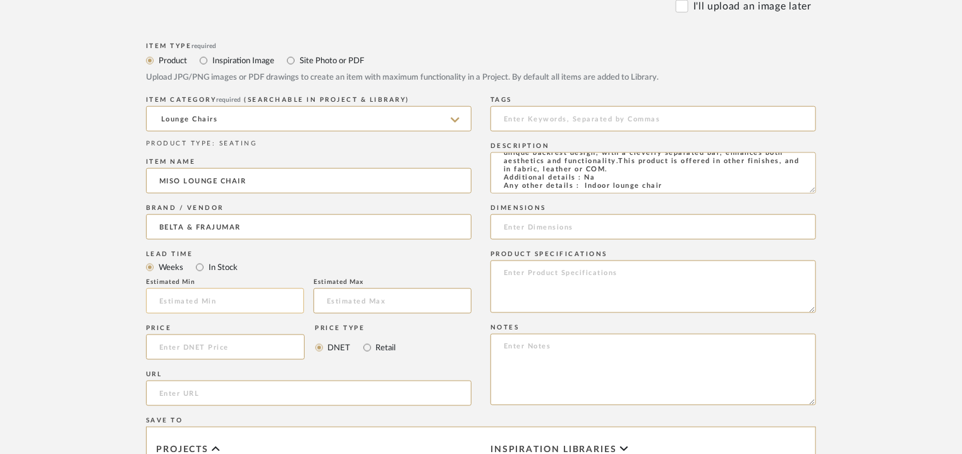
click at [214, 304] on input "text" at bounding box center [225, 300] width 158 height 25
type input "7"
click at [791, 359] on textarea at bounding box center [652, 369] width 325 height 71
paste textarea "Price: Na Lead time: 45days Customizable : Na 3D available : No BIM available :…"
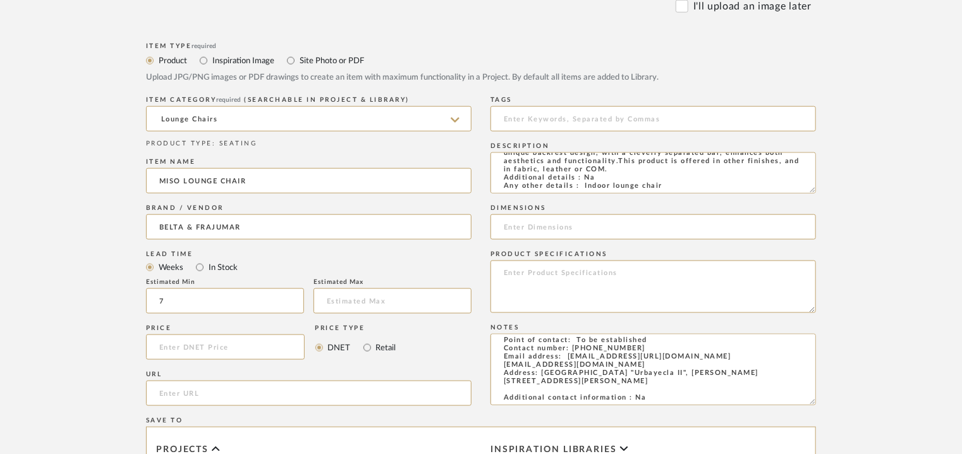
type textarea "Price: Na Lead time: 45days Customizable : Na 3D available : No BIM available :…"
paste input "https://mondocontract.com/miso-lounge-chair/"
type input "https://mondocontract.com/miso-lounge-chair/"
click at [577, 114] on input at bounding box center [652, 118] width 325 height 25
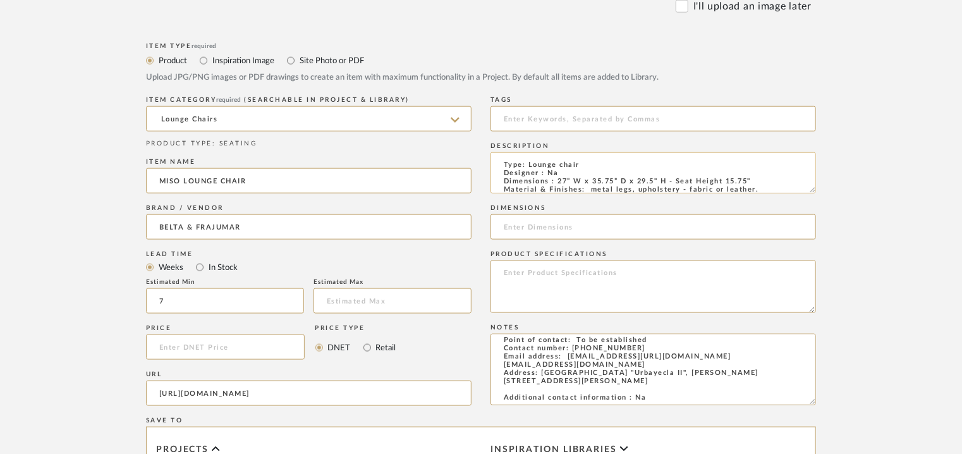
scroll to position [0, 0]
drag, startPoint x: 754, startPoint y: 181, endPoint x: 556, endPoint y: 179, distance: 197.8
click at [556, 179] on textarea "Type: Lounge chair Designer : Na Dimensions : 27” W x 35.75” D x 29.5" H - Seat…" at bounding box center [652, 172] width 325 height 41
paste input "27” W x 35.75” D x 29.5" H - Seat Height 15.75""
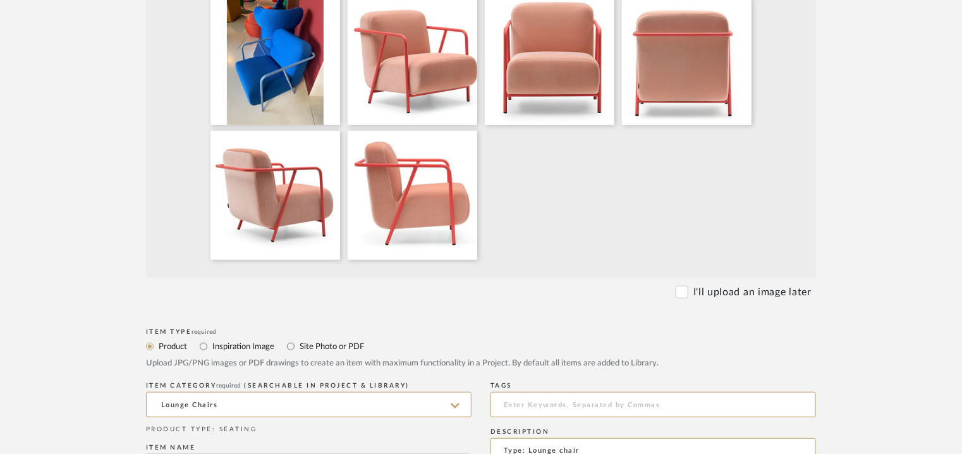
scroll to position [367, 0]
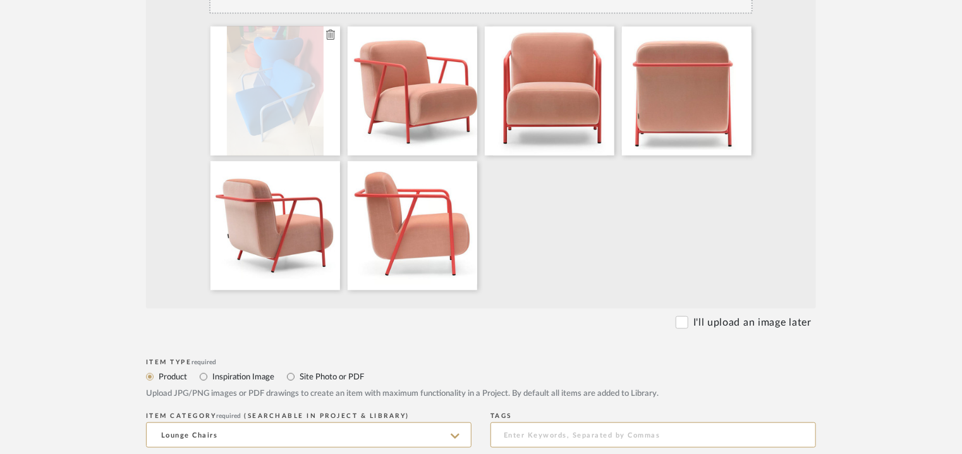
type input "27” W x 35.75” D x 29.5" H - Seat Height 15.75""
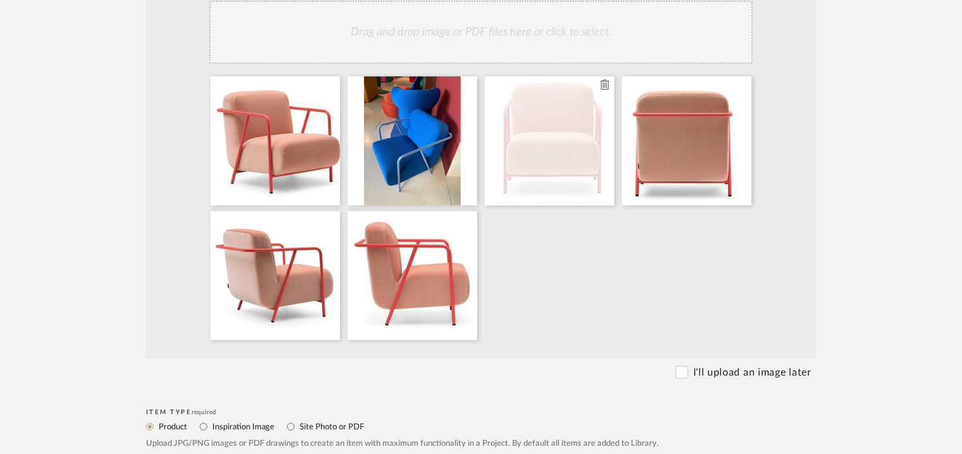
scroll to position [241, 0]
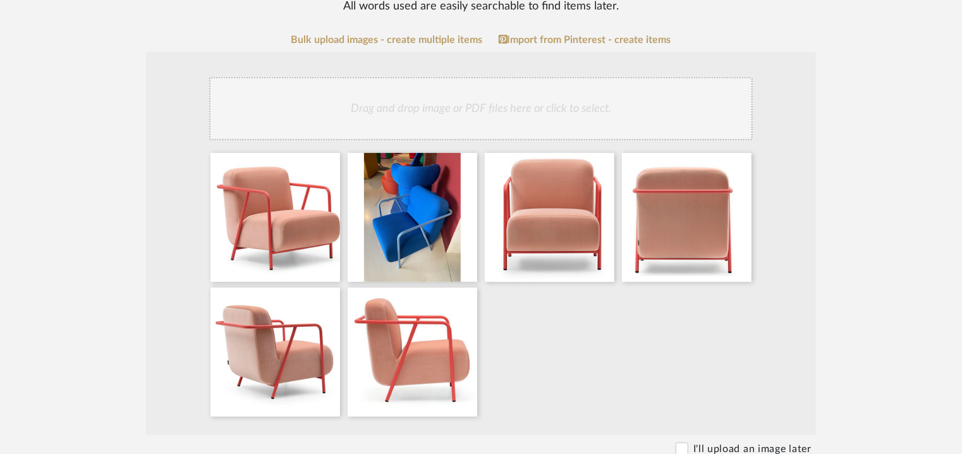
click at [568, 123] on div "Drag and drop image or PDF files here or click to select." at bounding box center [480, 108] width 543 height 63
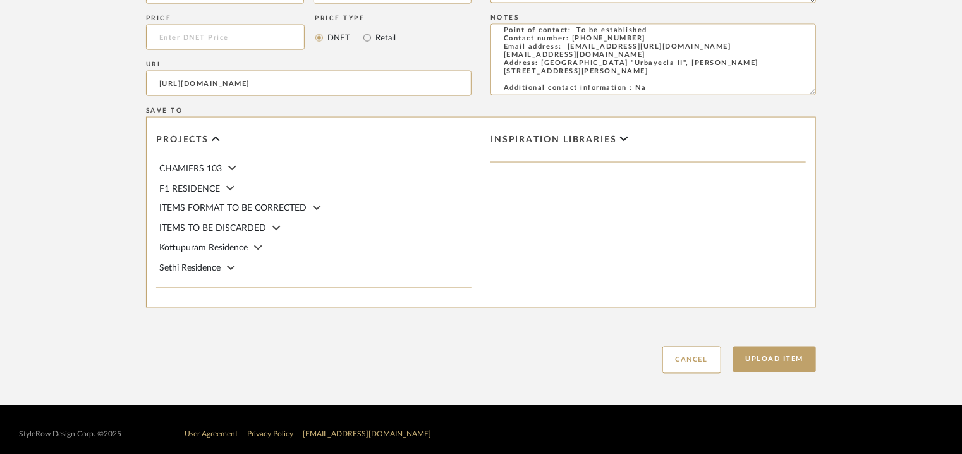
scroll to position [1002, 0]
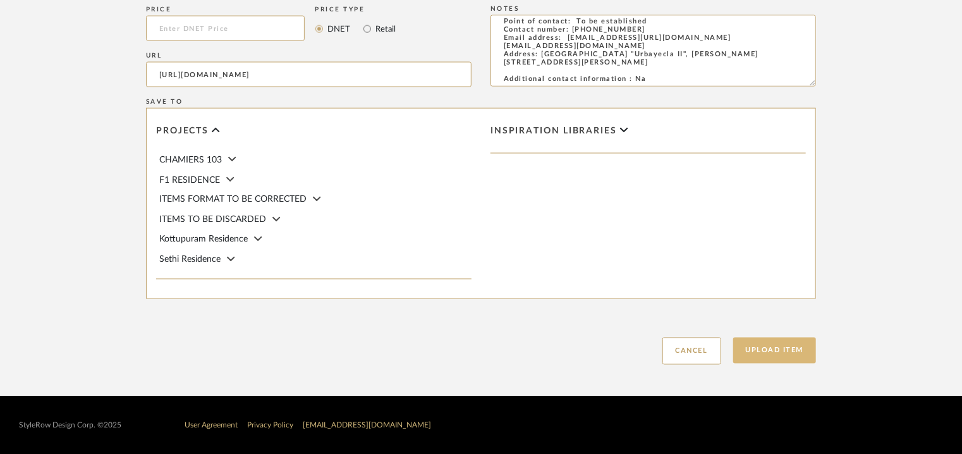
click at [772, 352] on button "Upload Item" at bounding box center [774, 350] width 83 height 26
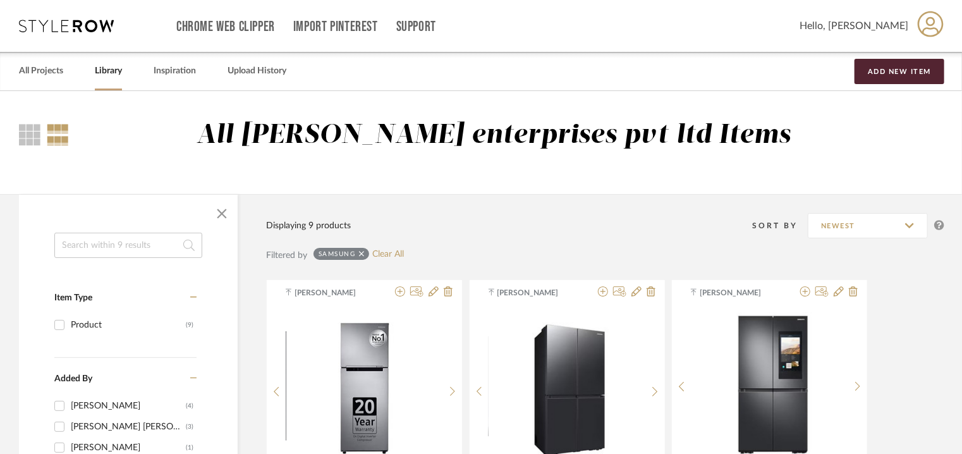
click at [361, 254] on icon at bounding box center [362, 254] width 6 height 6
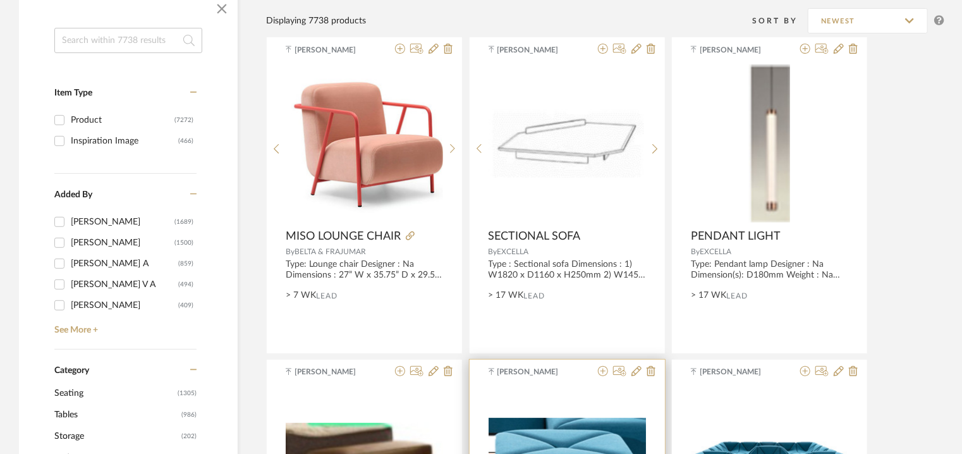
scroll to position [316, 0]
